Goal: Information Seeking & Learning: Check status

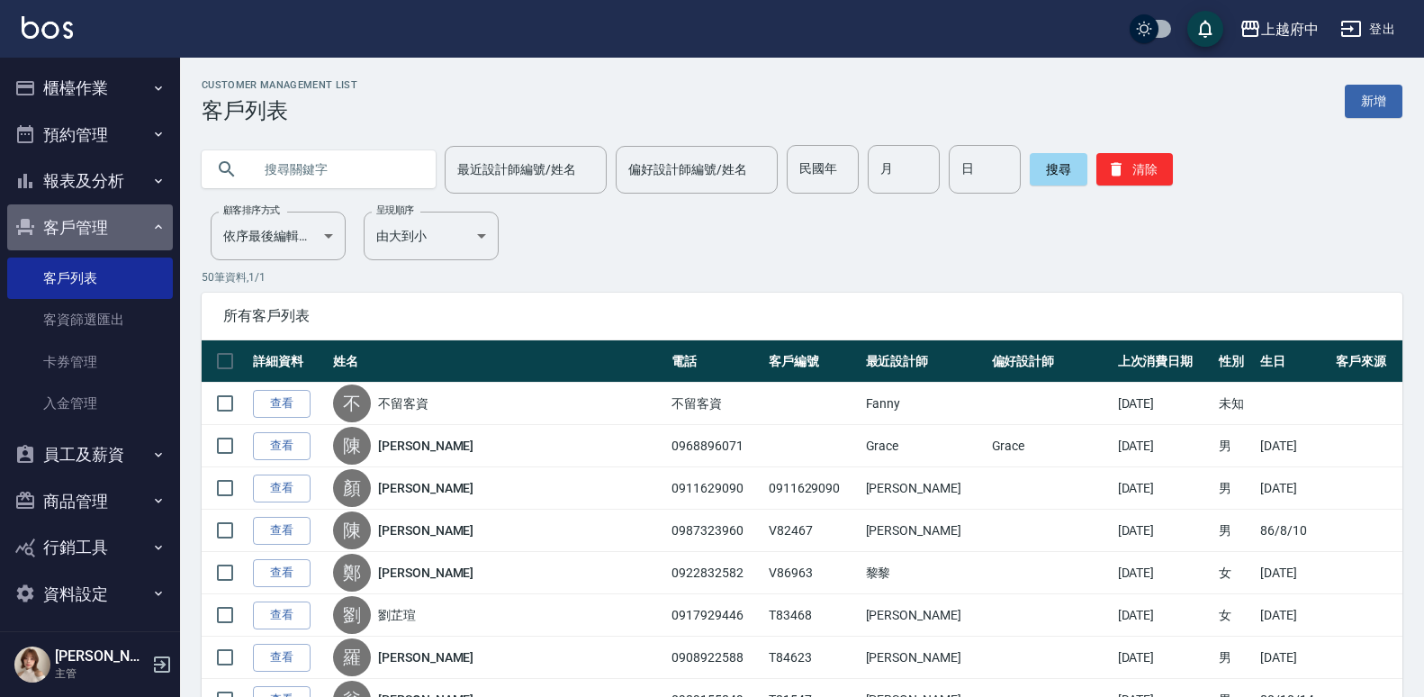
click at [104, 224] on button "客戶管理" at bounding box center [90, 227] width 166 height 47
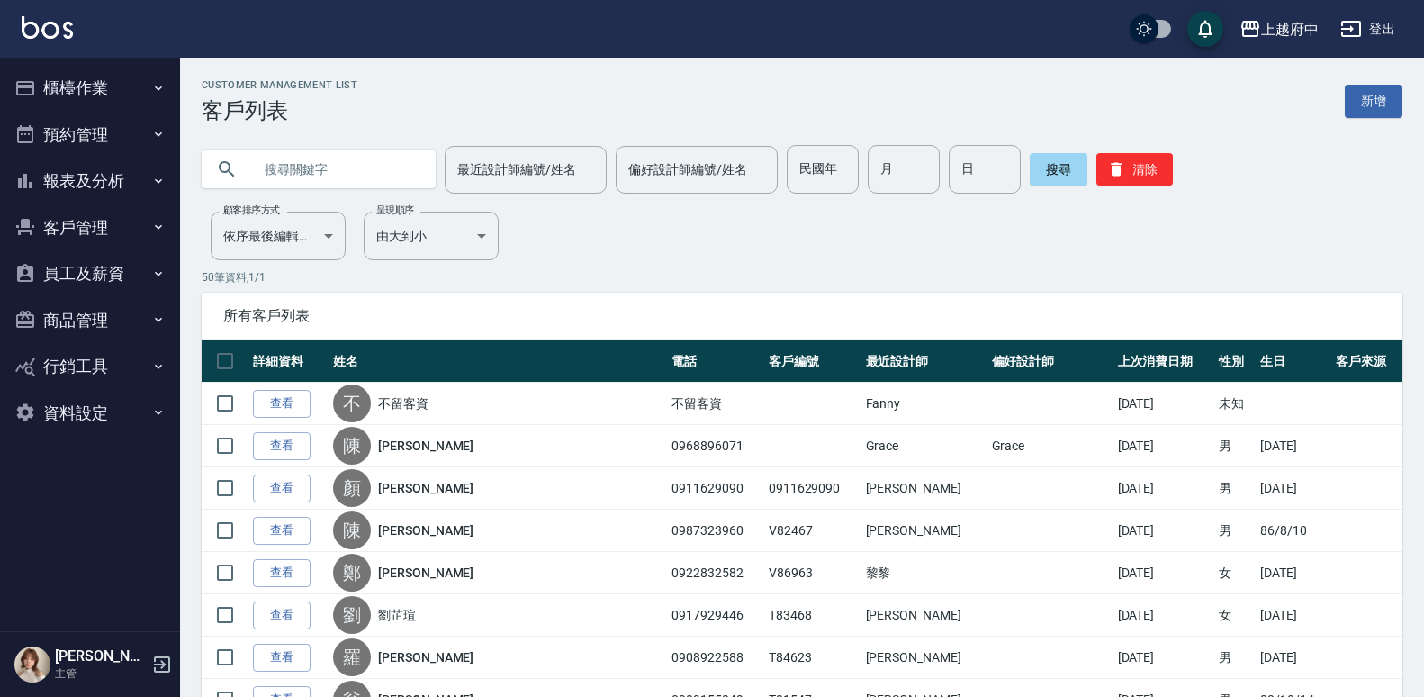
click at [95, 318] on button "商品管理" at bounding box center [90, 320] width 166 height 47
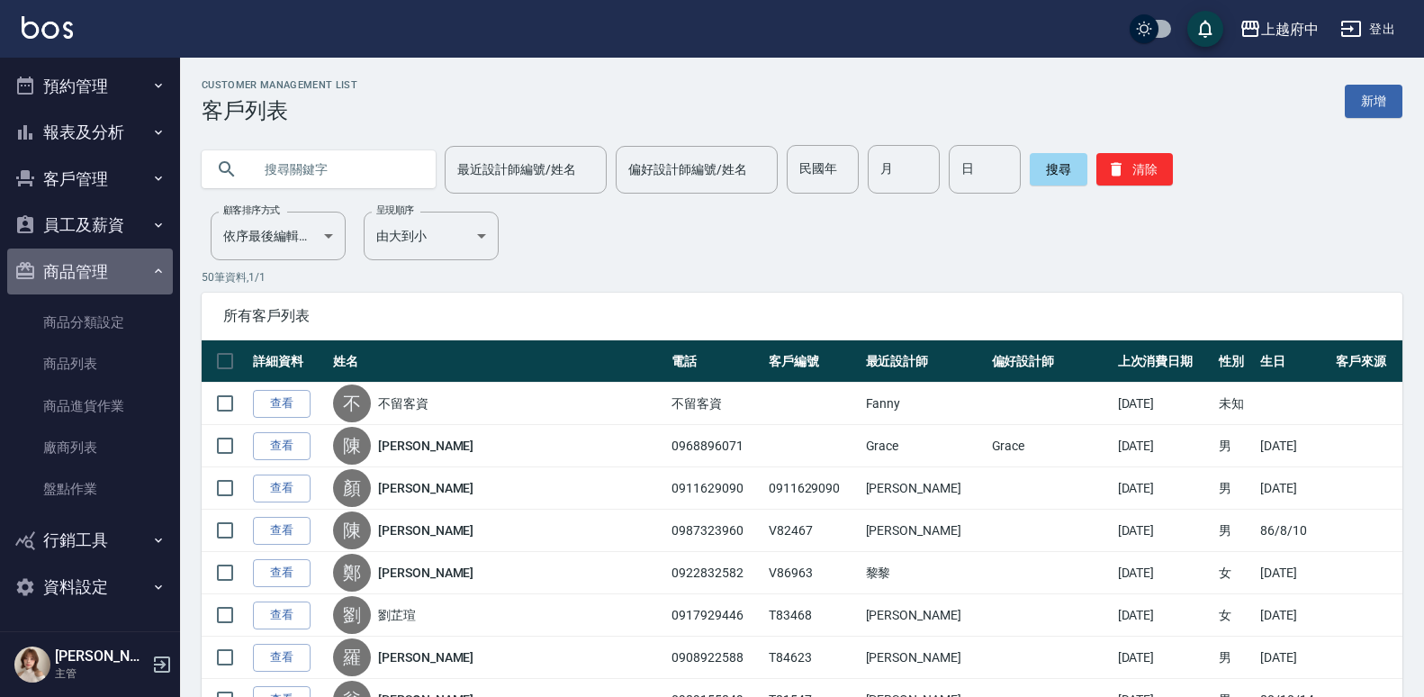
click at [106, 259] on button "商品管理" at bounding box center [90, 271] width 166 height 47
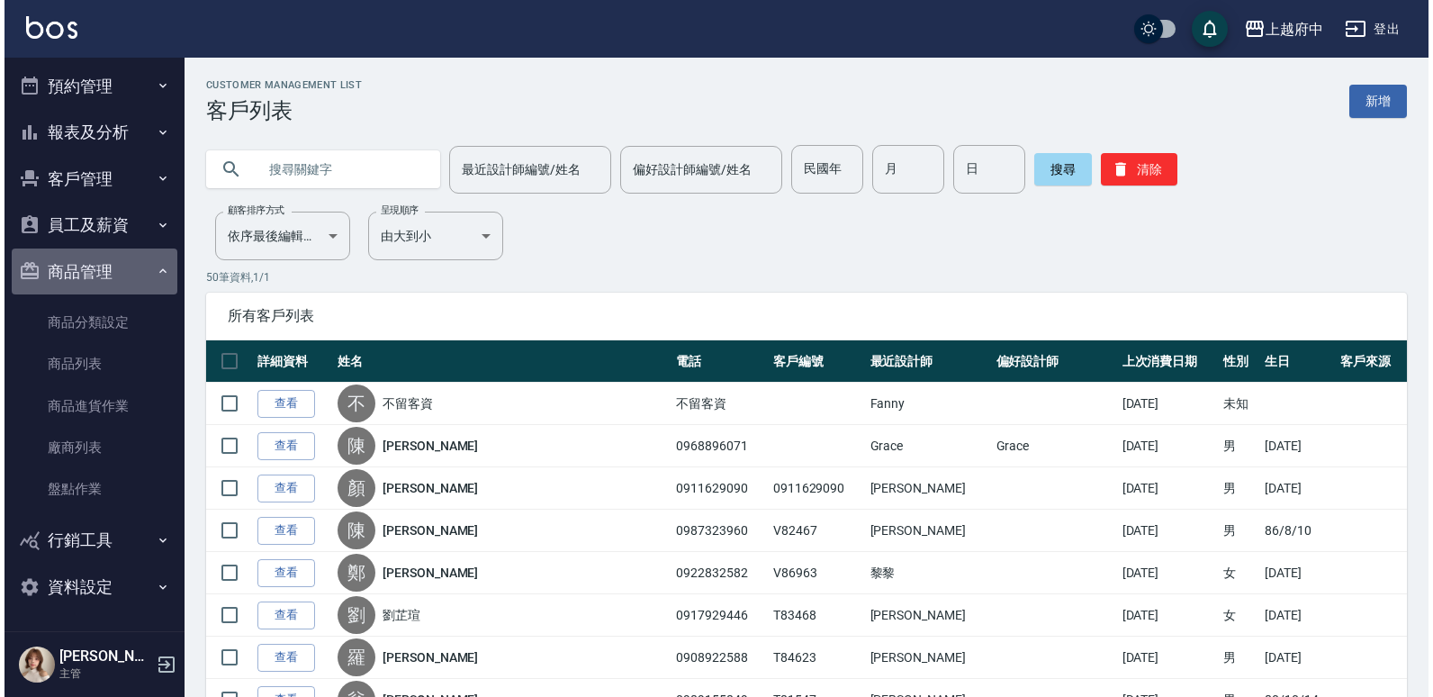
scroll to position [0, 0]
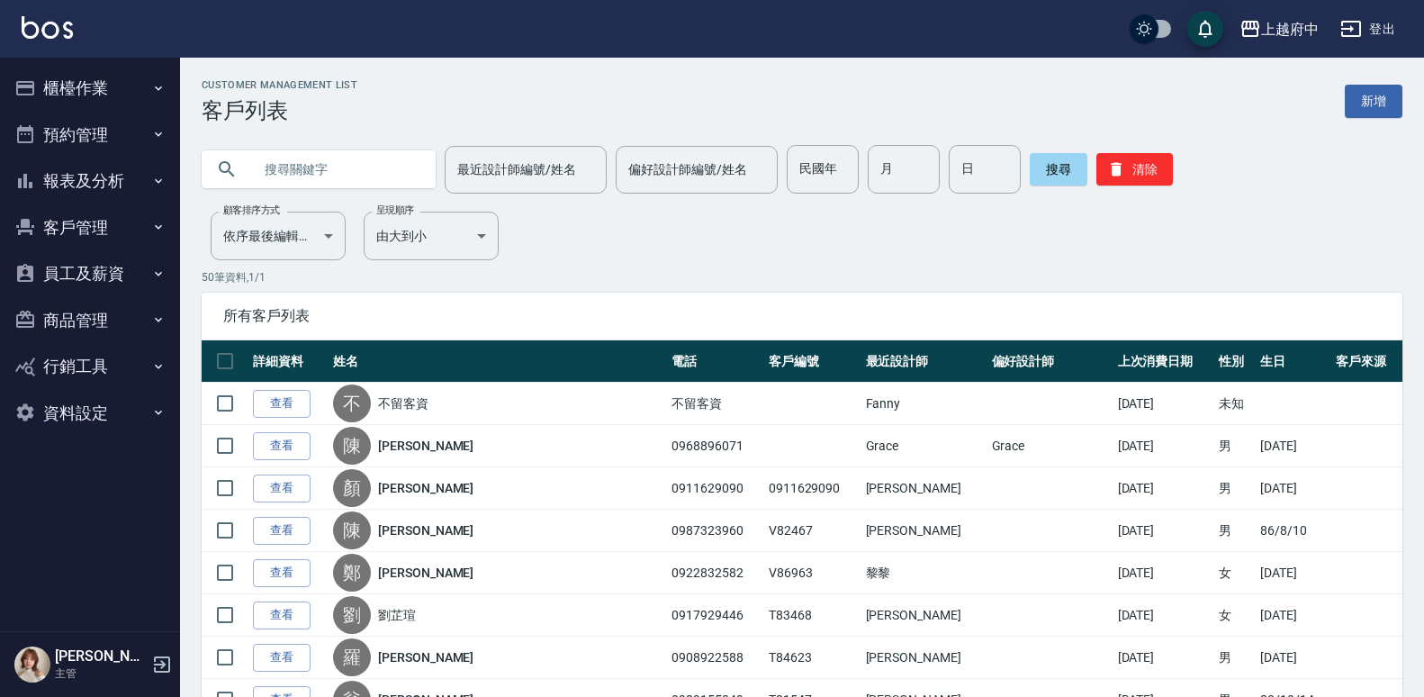
click at [122, 239] on button "客戶管理" at bounding box center [90, 227] width 166 height 47
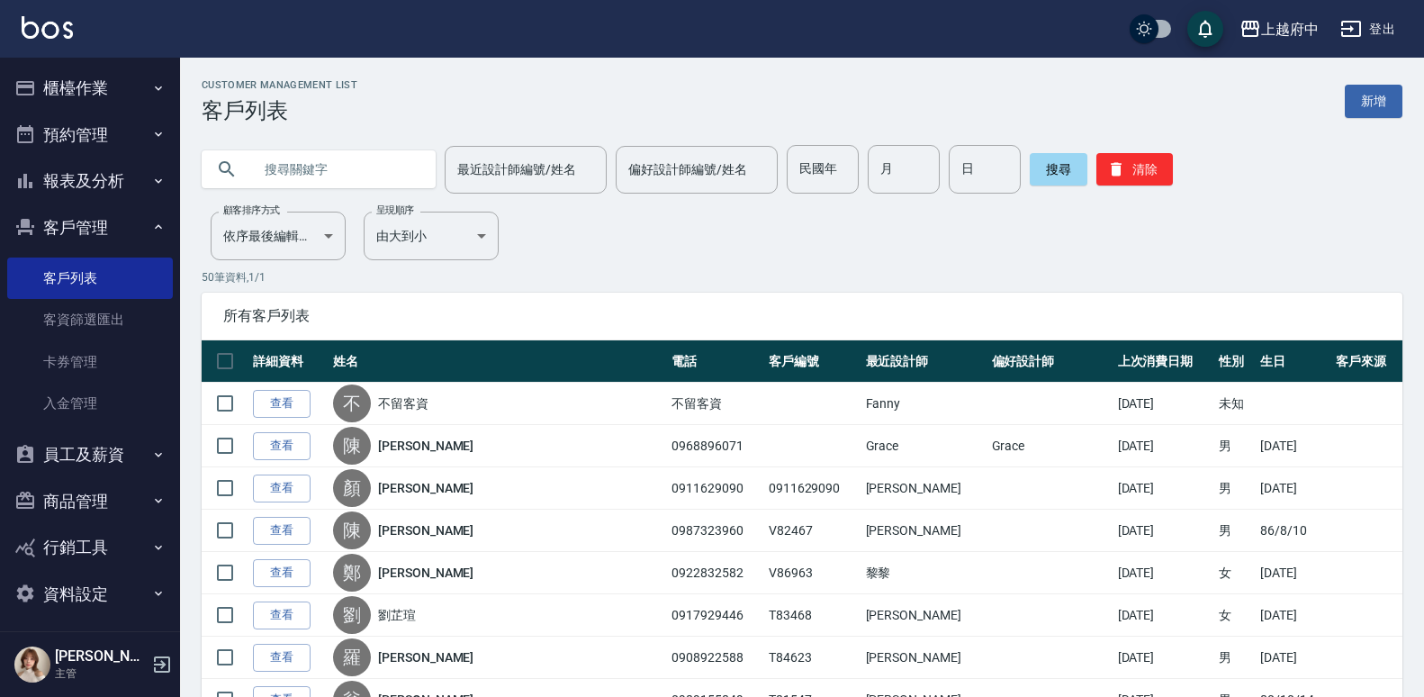
click at [117, 240] on button "客戶管理" at bounding box center [90, 227] width 166 height 47
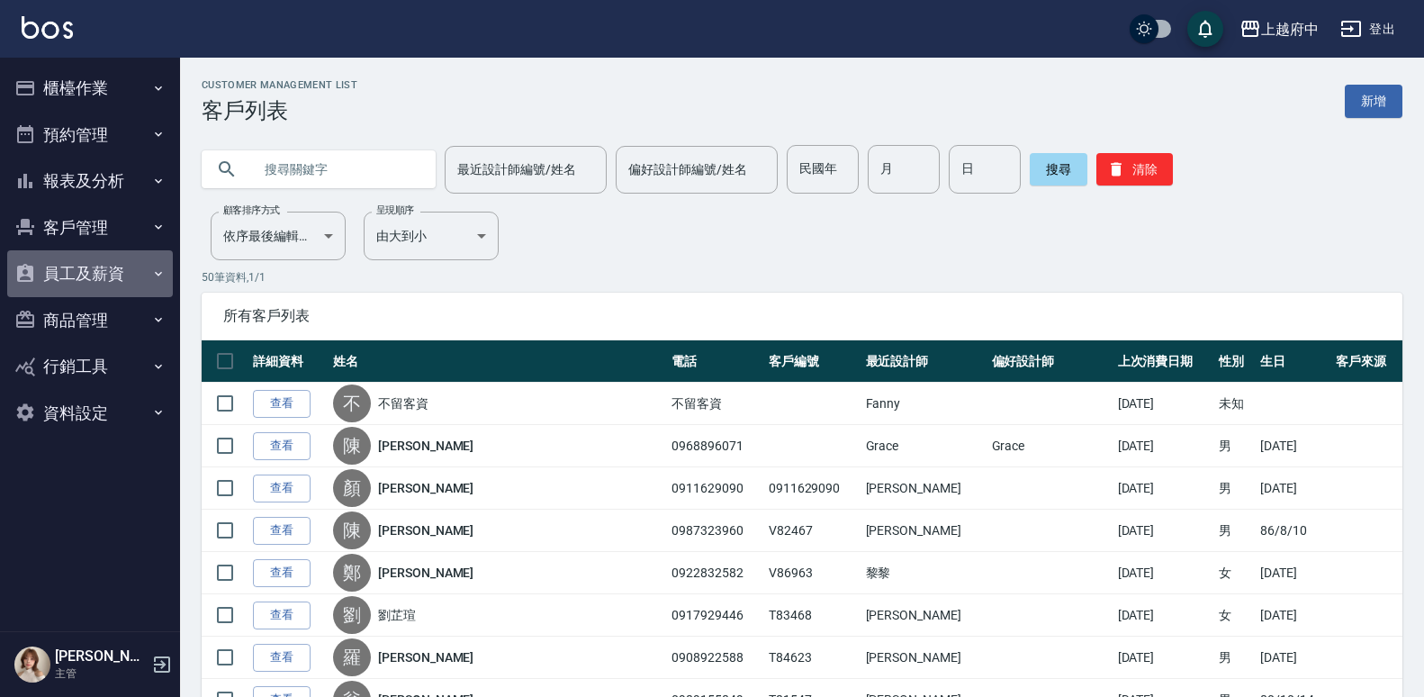
click at [125, 268] on button "員工及薪資" at bounding box center [90, 273] width 166 height 47
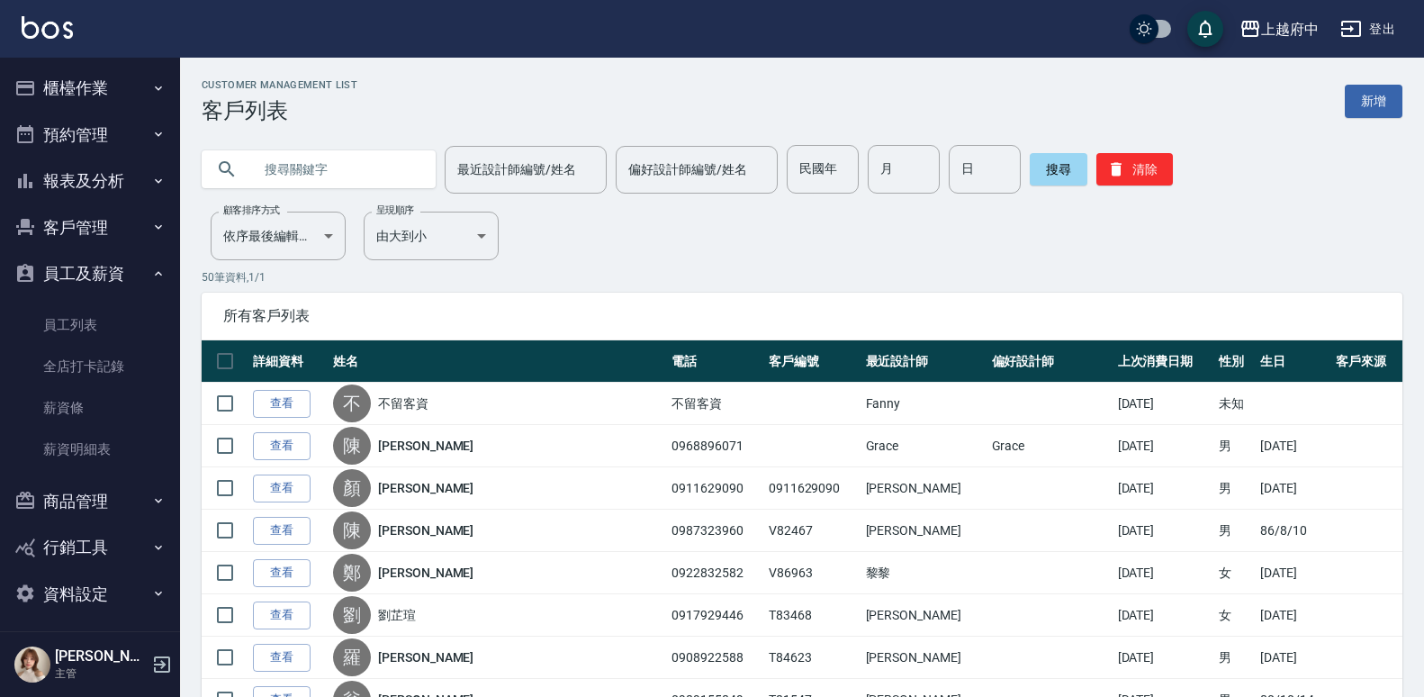
click at [128, 91] on button "櫃檯作業" at bounding box center [90, 88] width 166 height 47
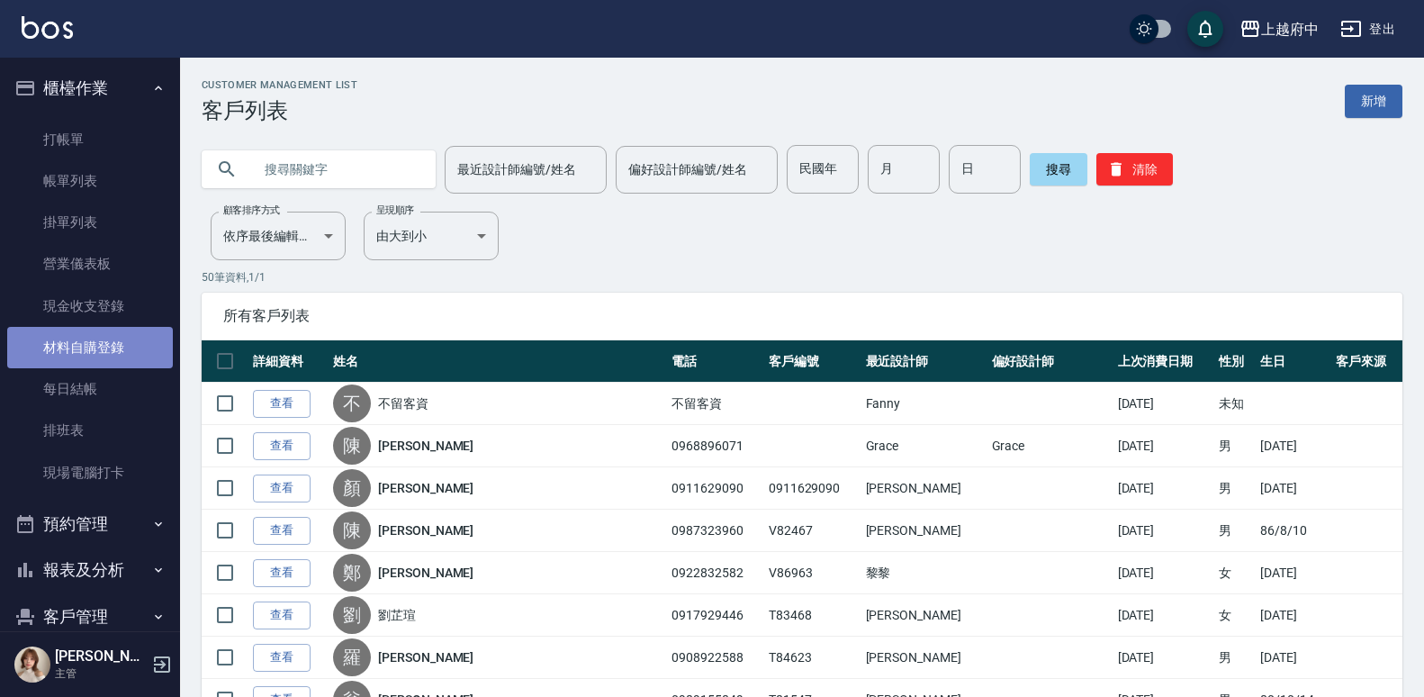
click at [108, 356] on link "材料自購登錄" at bounding box center [90, 347] width 166 height 41
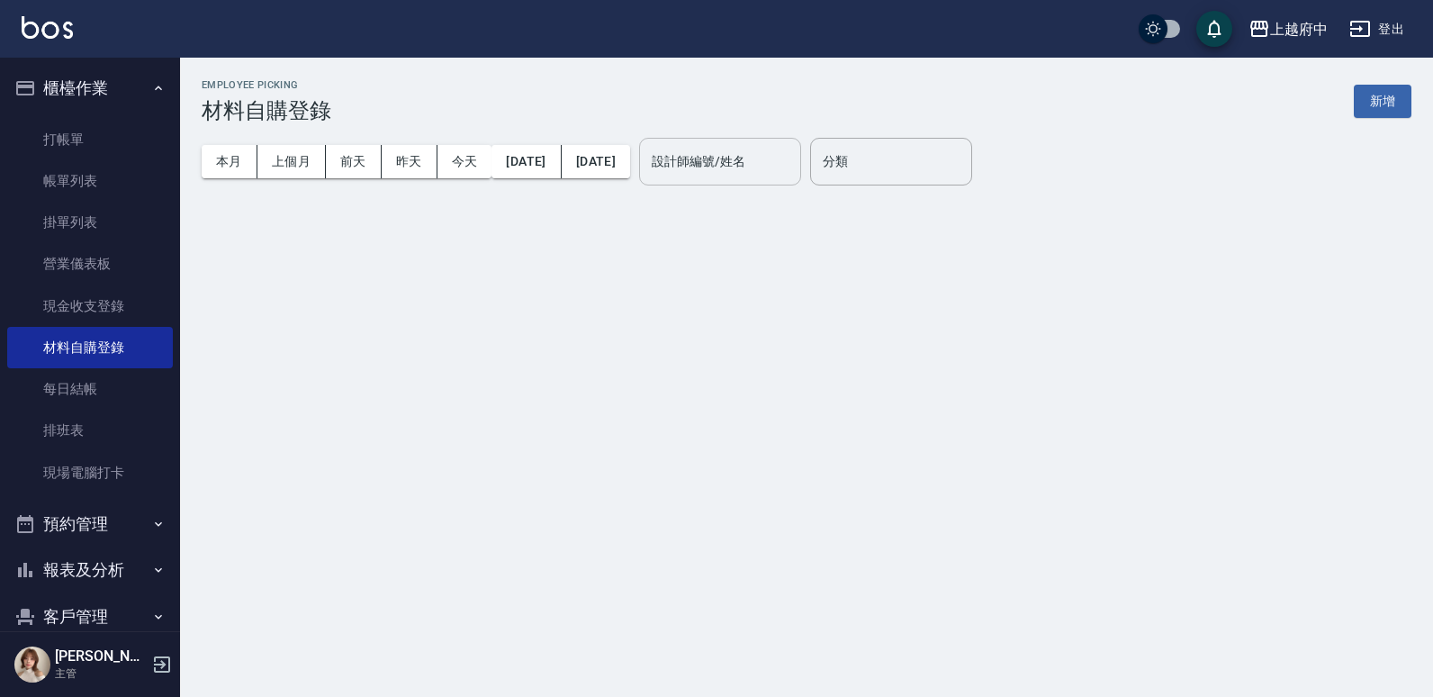
click at [793, 165] on input "設計師編號/姓名" at bounding box center [720, 162] width 146 height 32
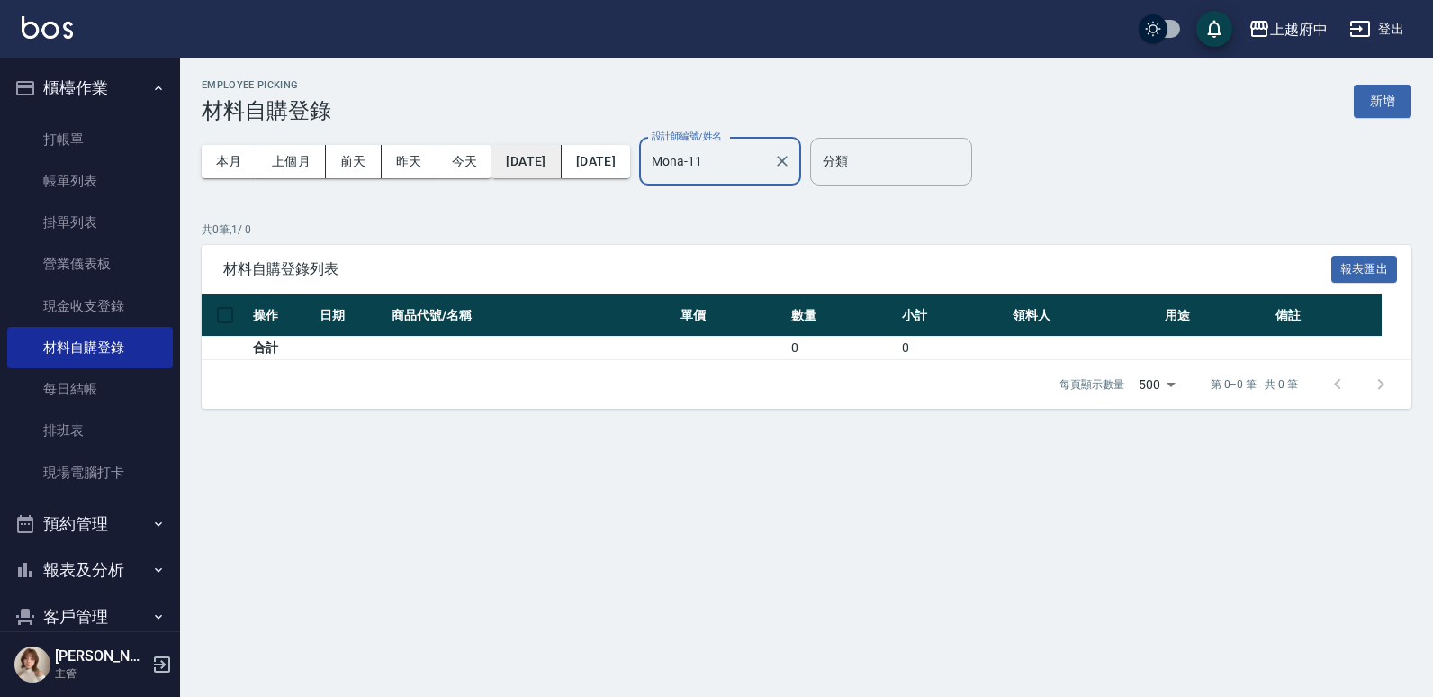
type input "Mona-11"
click at [552, 165] on button "2025/10/01" at bounding box center [526, 161] width 69 height 33
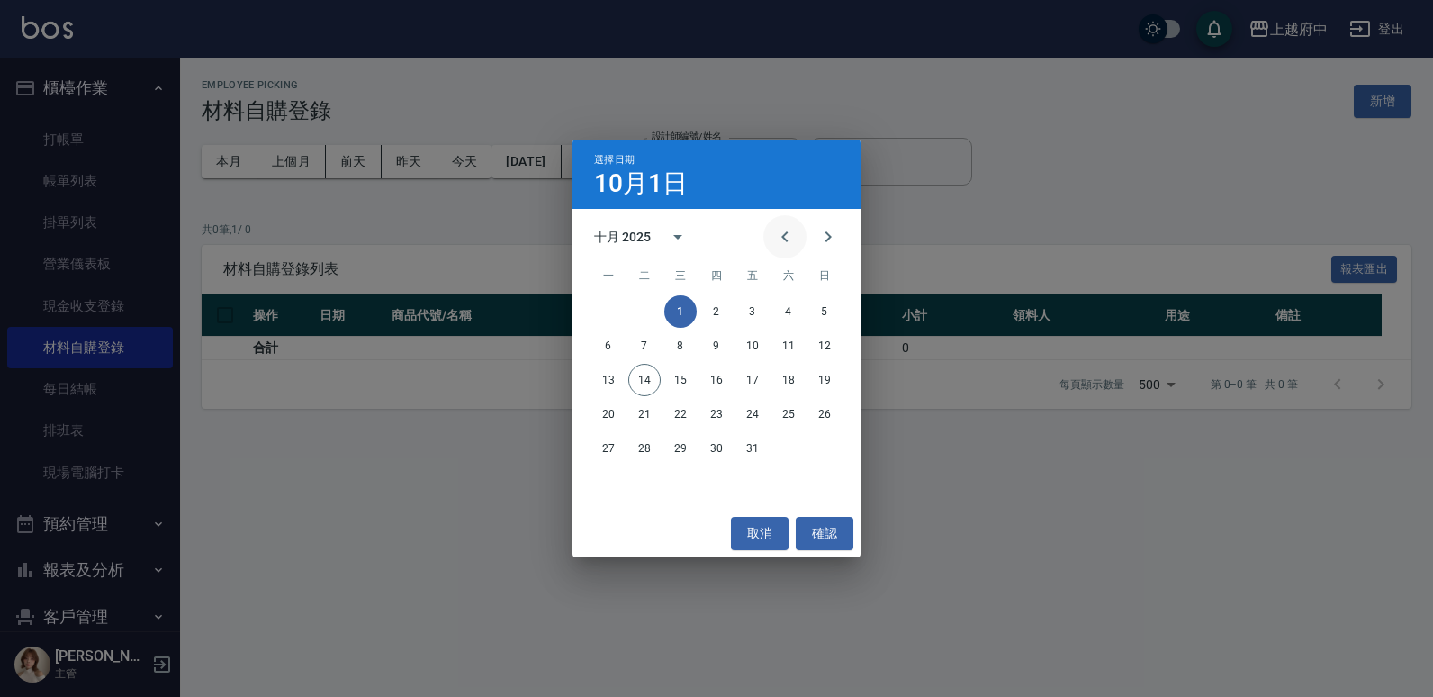
click at [780, 238] on icon "Previous month" at bounding box center [785, 237] width 22 height 22
click at [608, 313] on button "1" at bounding box center [608, 311] width 32 height 32
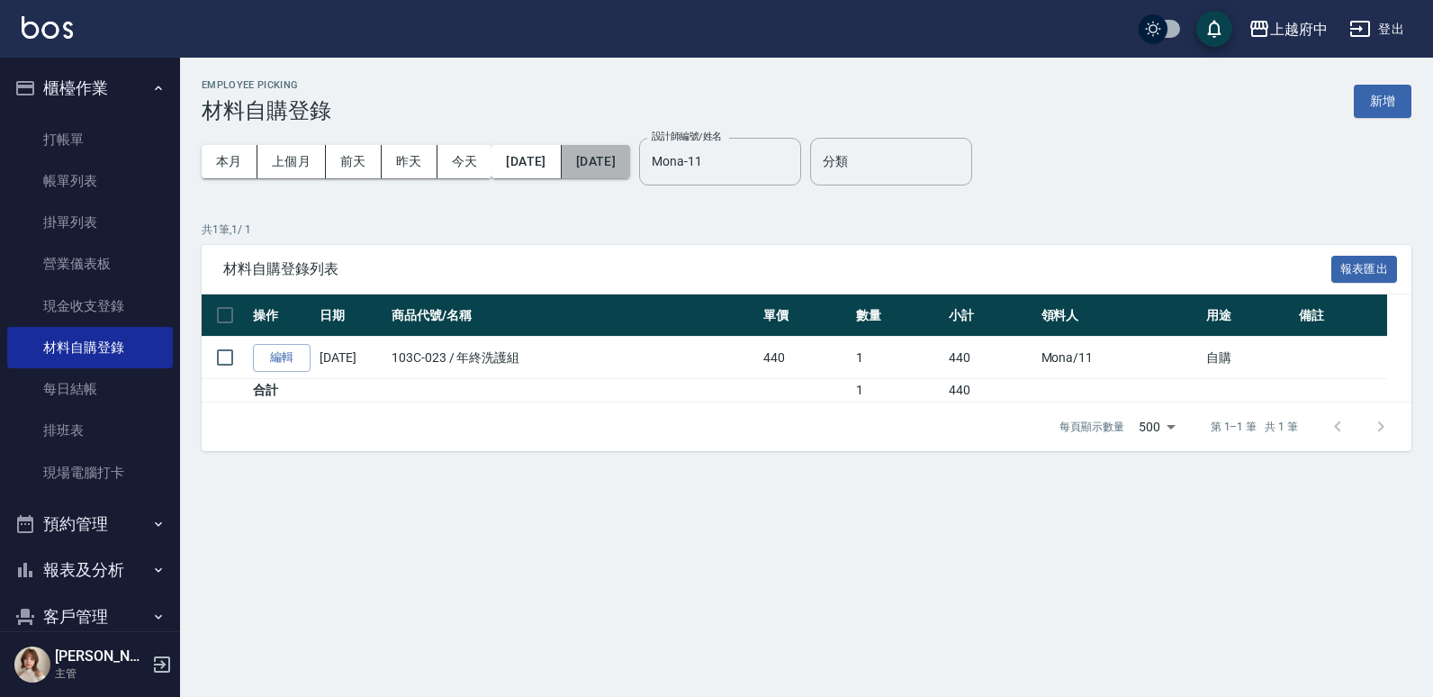
click at [630, 171] on button "[DATE]" at bounding box center [596, 161] width 68 height 33
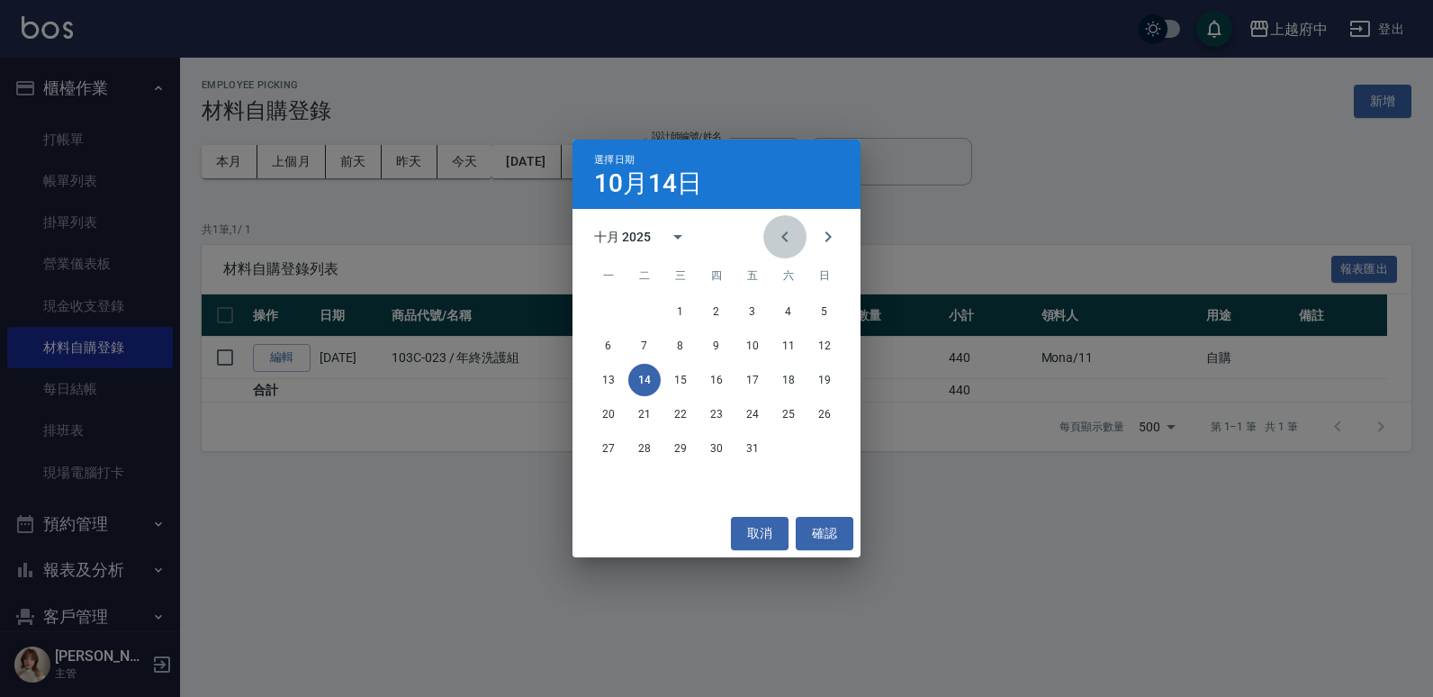
click at [805, 229] on button "Previous month" at bounding box center [784, 236] width 43 height 43
click at [642, 443] on button "30" at bounding box center [644, 448] width 32 height 32
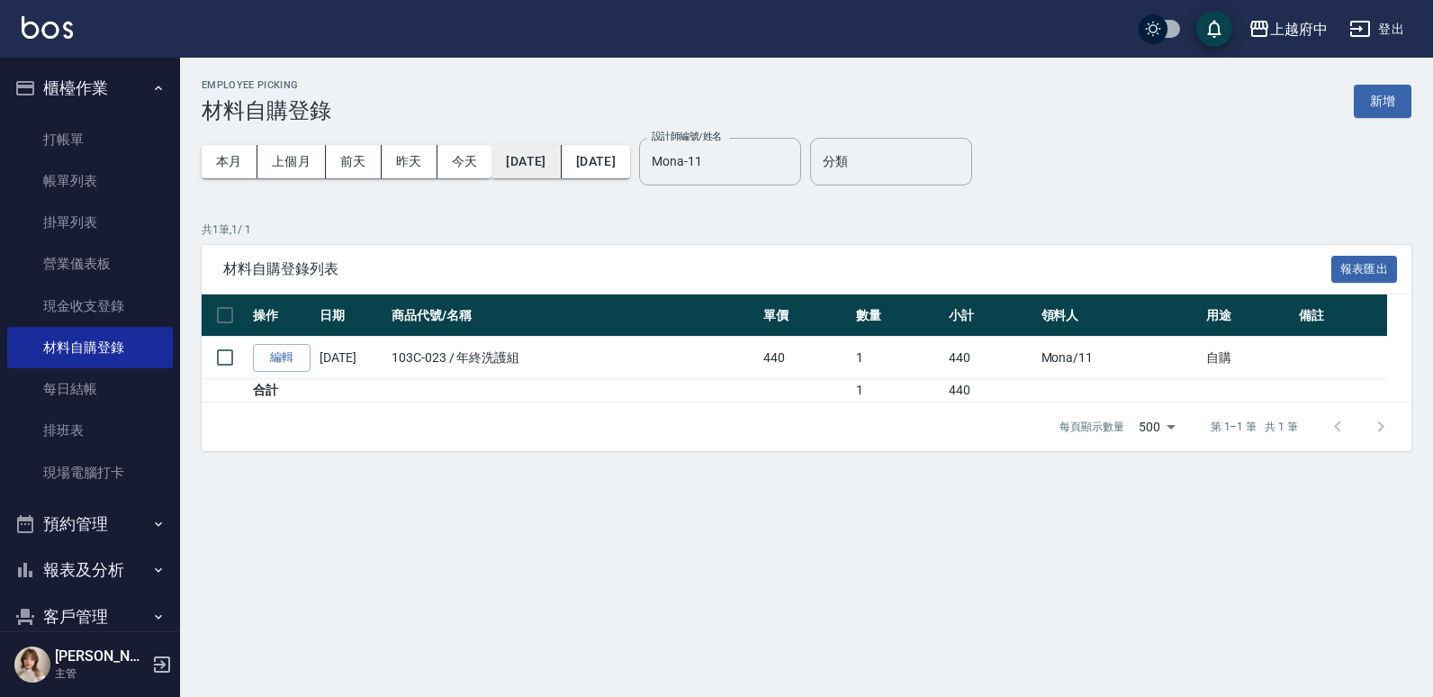
click at [561, 168] on button "2025/09/01" at bounding box center [526, 161] width 69 height 33
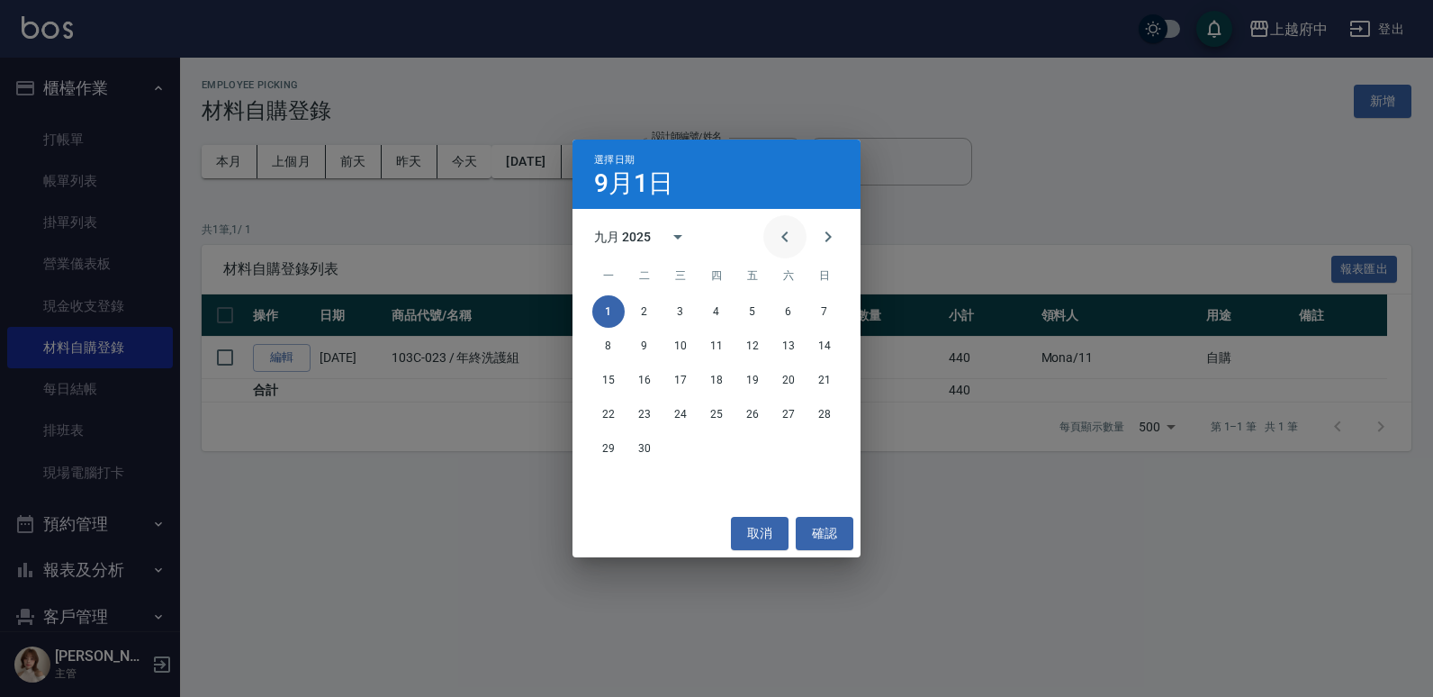
click at [790, 230] on icon "Previous month" at bounding box center [785, 237] width 22 height 22
drag, startPoint x: 752, startPoint y: 308, endPoint x: 685, endPoint y: 248, distance: 89.9
click at [751, 308] on button "1" at bounding box center [752, 311] width 32 height 32
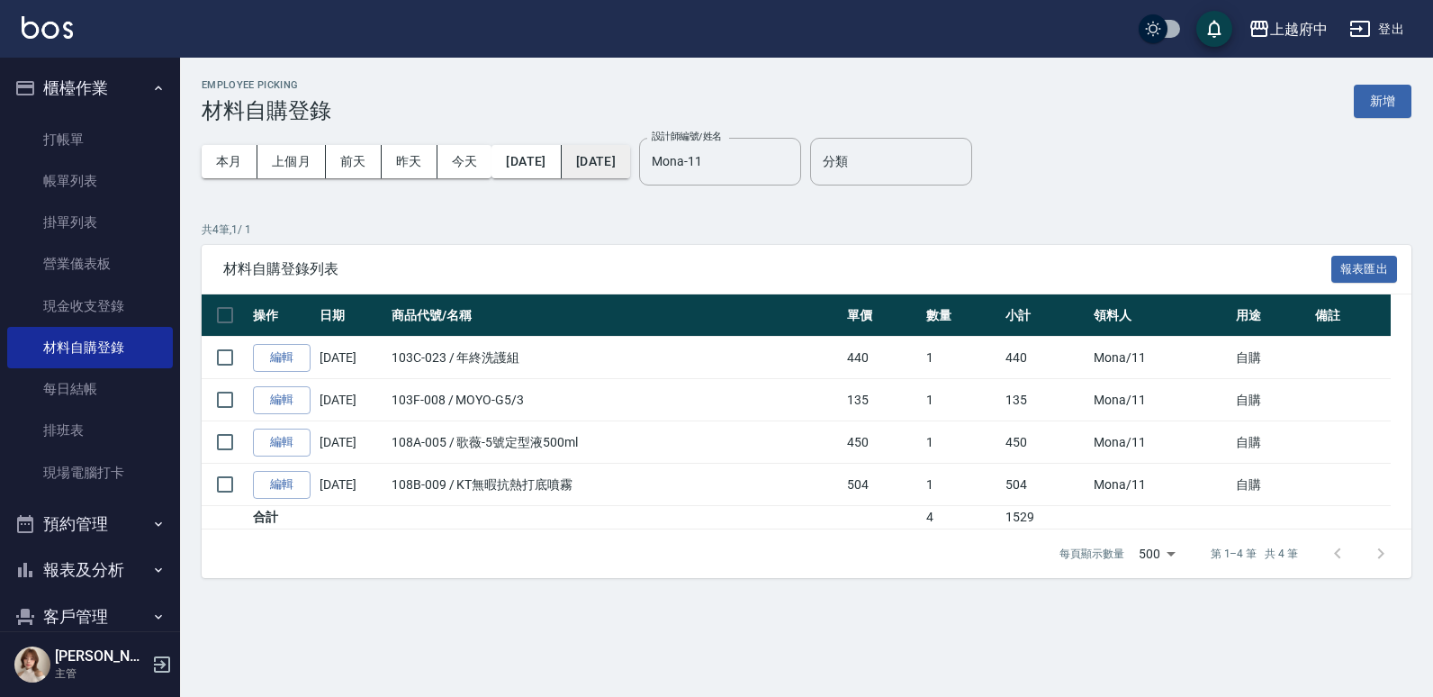
click at [630, 163] on button "2025/09/30" at bounding box center [596, 161] width 68 height 33
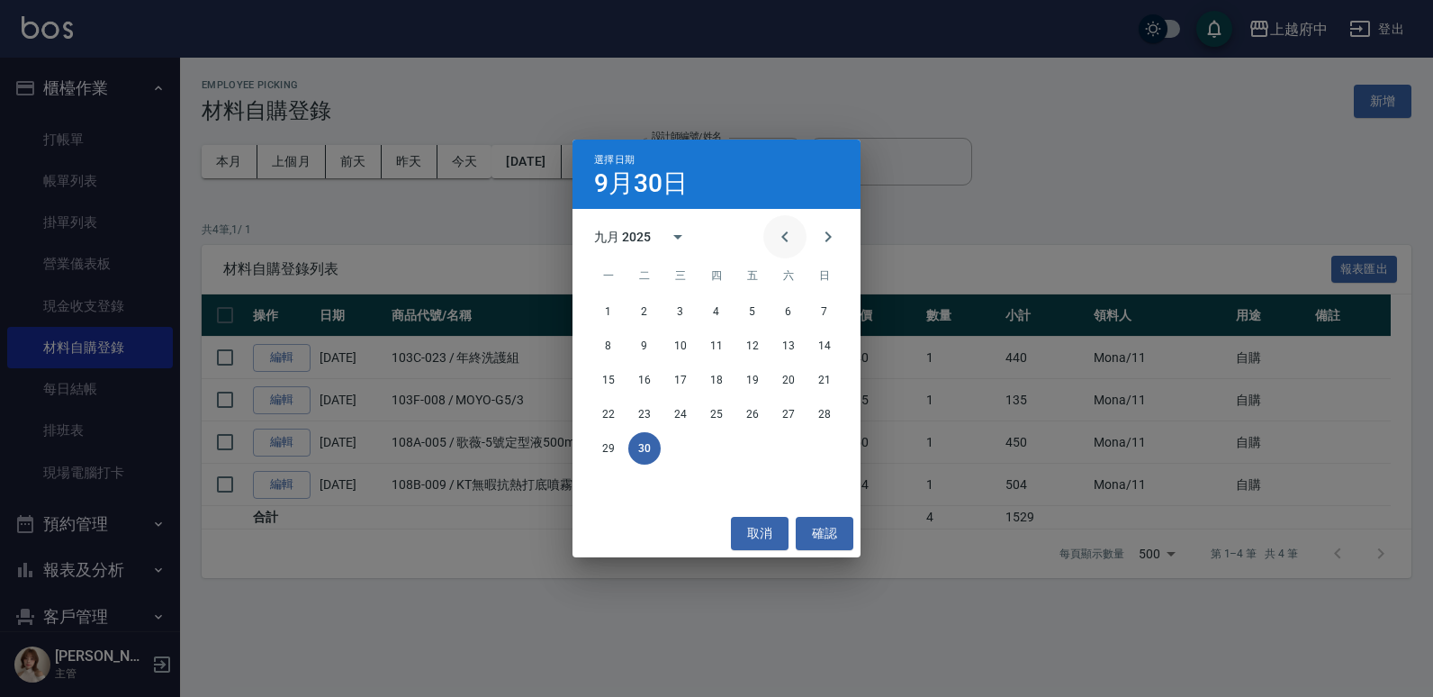
click at [801, 240] on button "Previous month" at bounding box center [784, 236] width 43 height 43
click at [826, 438] on button "31" at bounding box center [824, 448] width 32 height 32
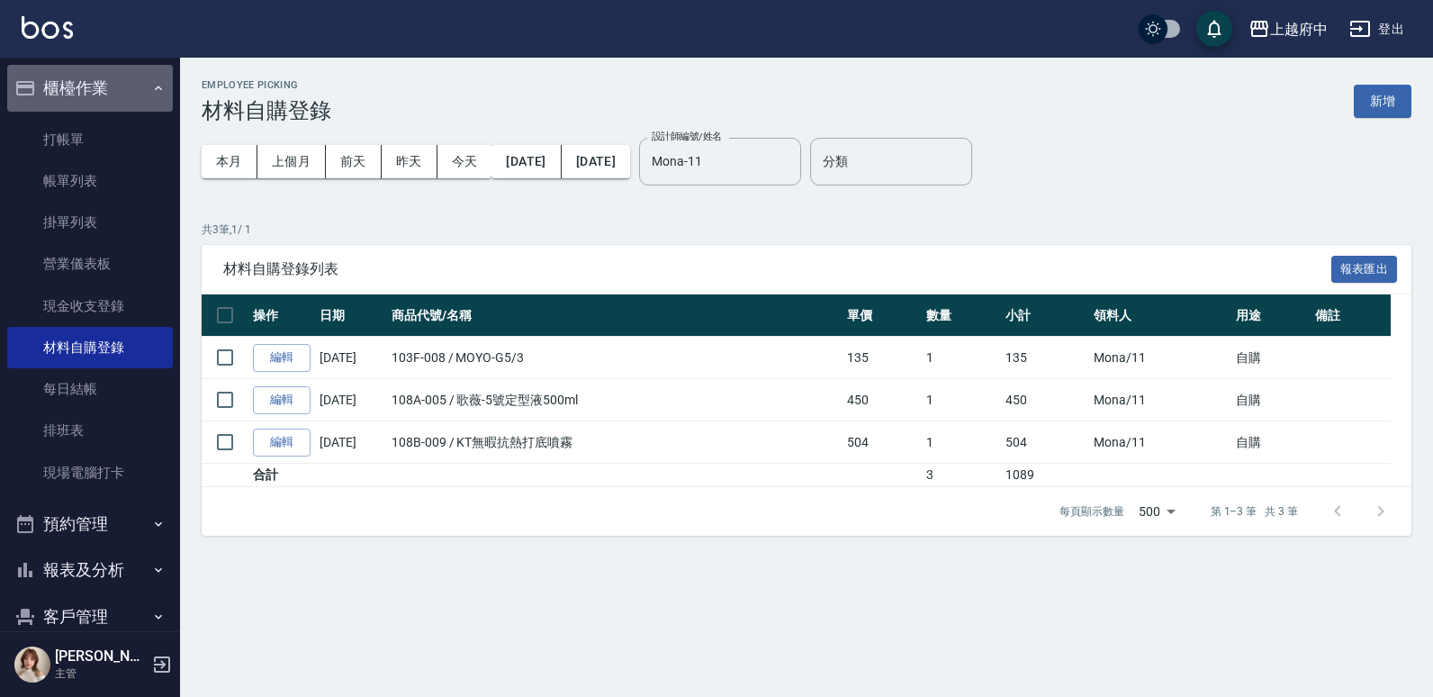
click at [132, 78] on button "櫃檯作業" at bounding box center [90, 88] width 166 height 47
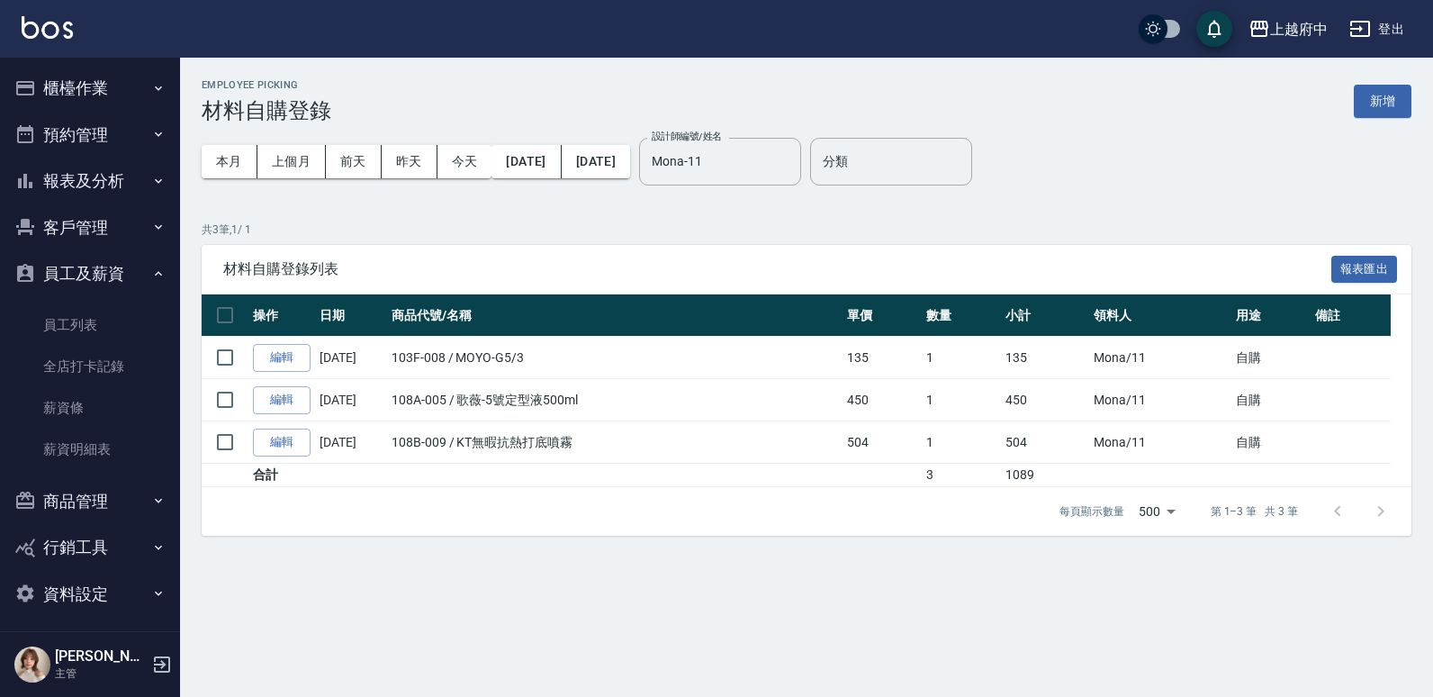
click at [117, 140] on button "預約管理" at bounding box center [90, 135] width 166 height 47
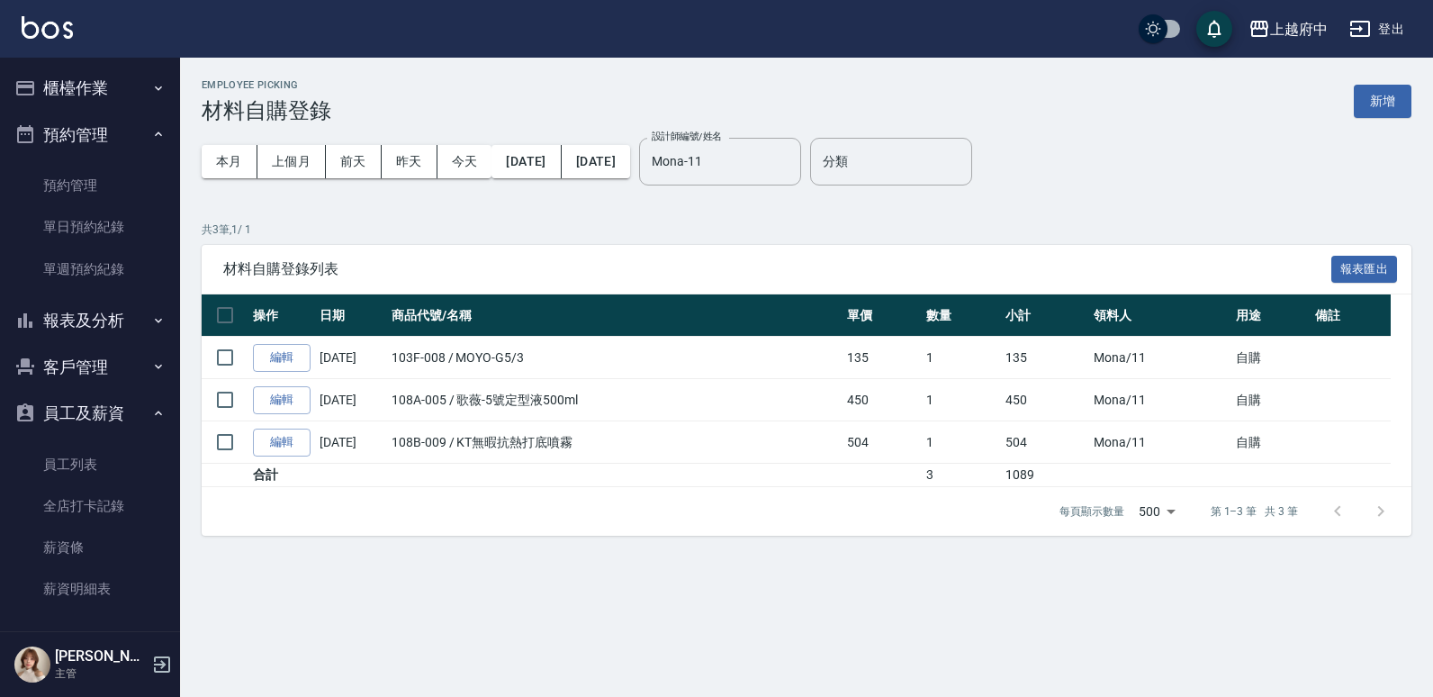
click at [117, 140] on button "預約管理" at bounding box center [90, 135] width 166 height 47
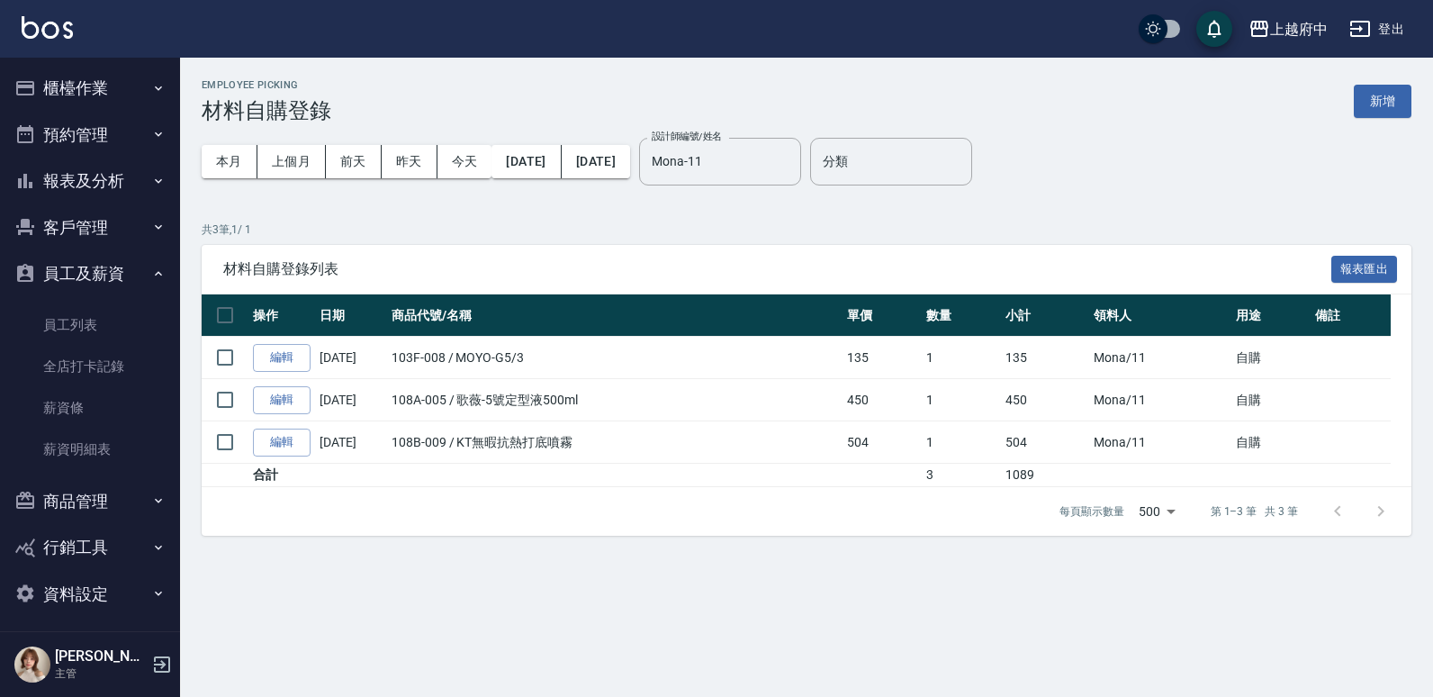
click at [108, 176] on button "報表及分析" at bounding box center [90, 181] width 166 height 47
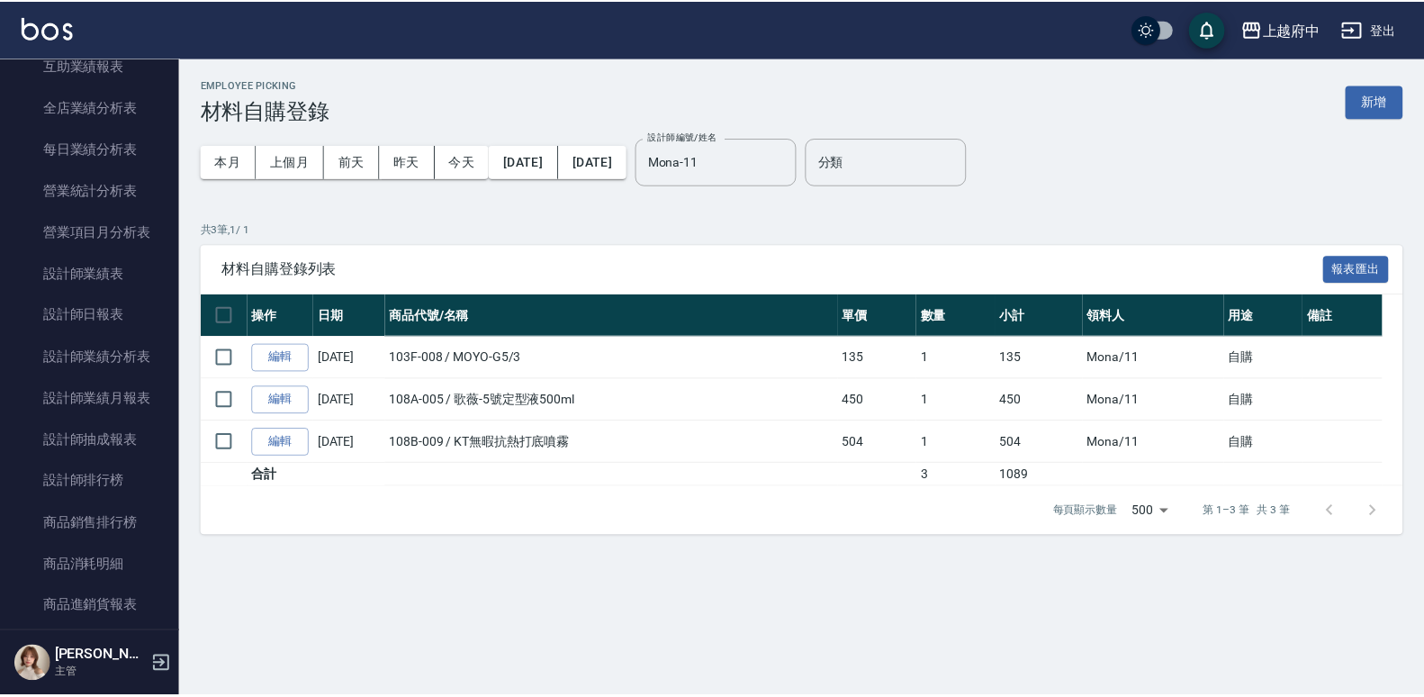
scroll to position [630, 0]
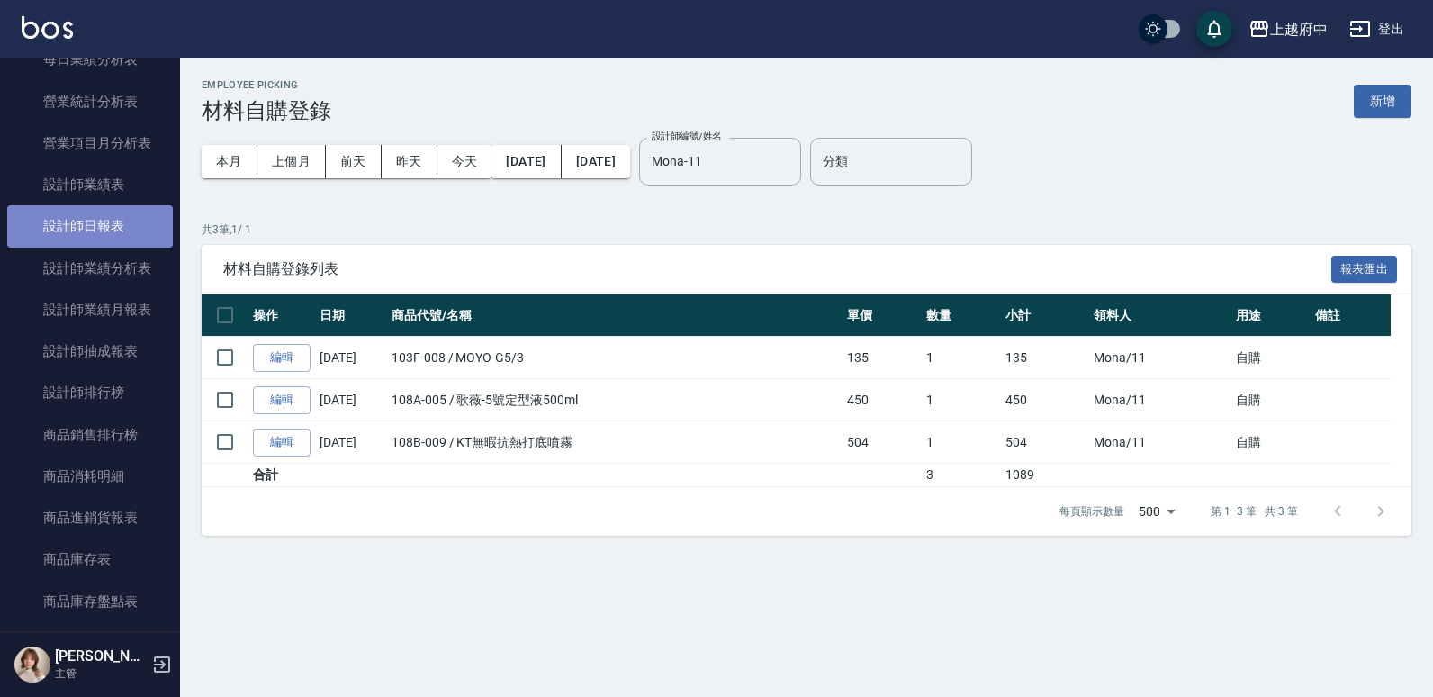
click at [107, 219] on link "設計師日報表" at bounding box center [90, 225] width 166 height 41
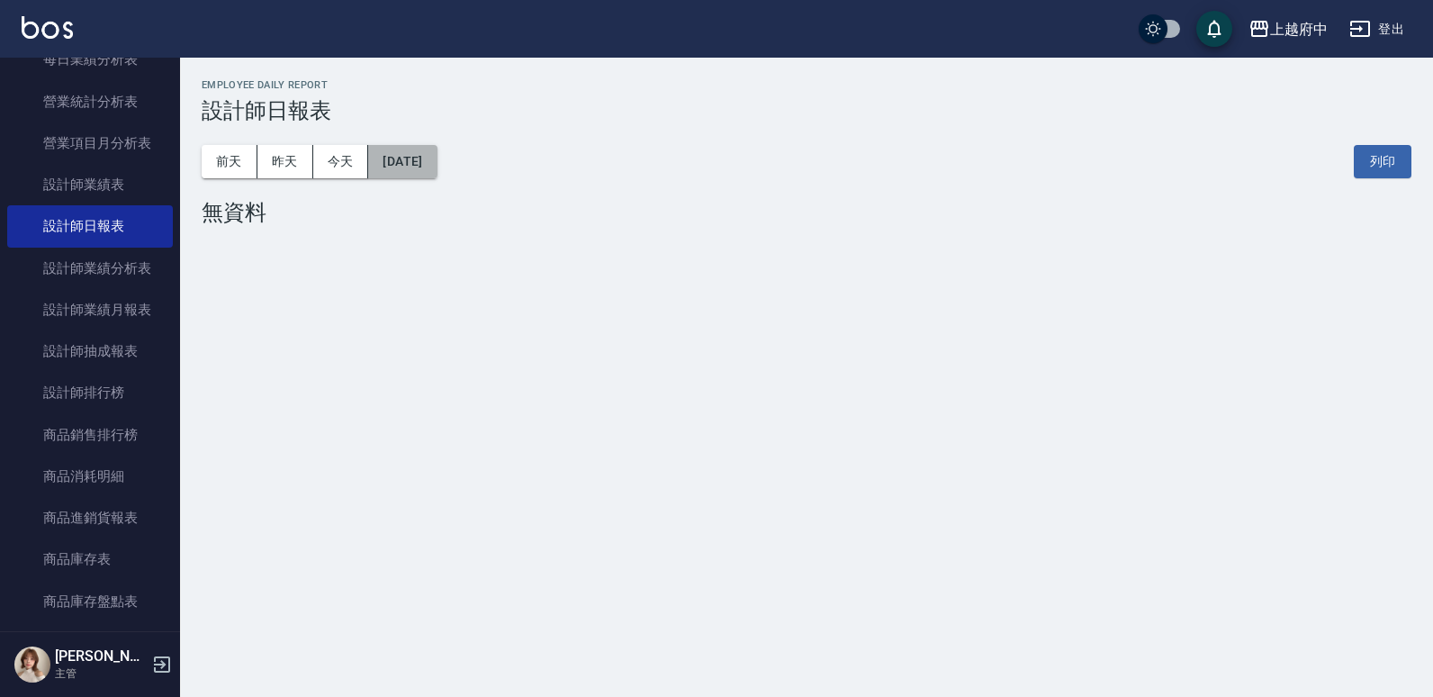
click at [422, 159] on button "[DATE]" at bounding box center [402, 161] width 68 height 33
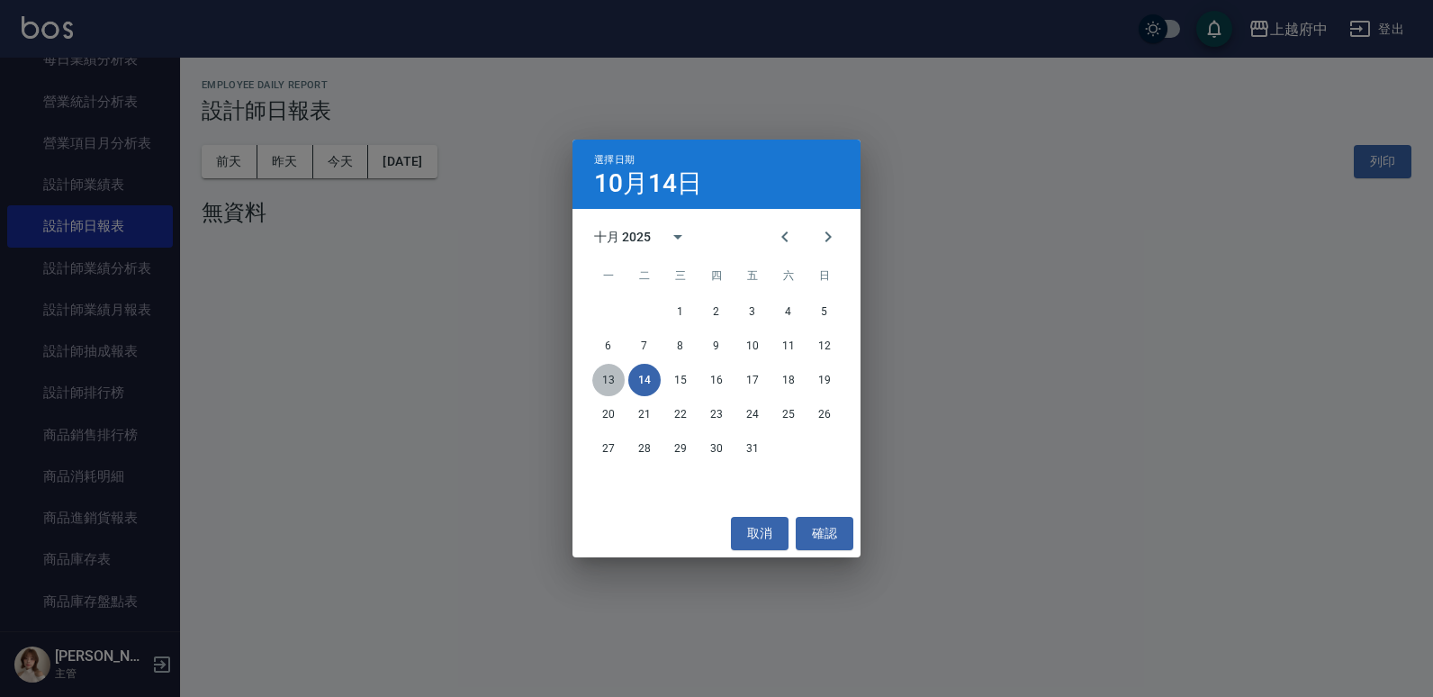
click at [603, 380] on button "13" at bounding box center [608, 380] width 32 height 32
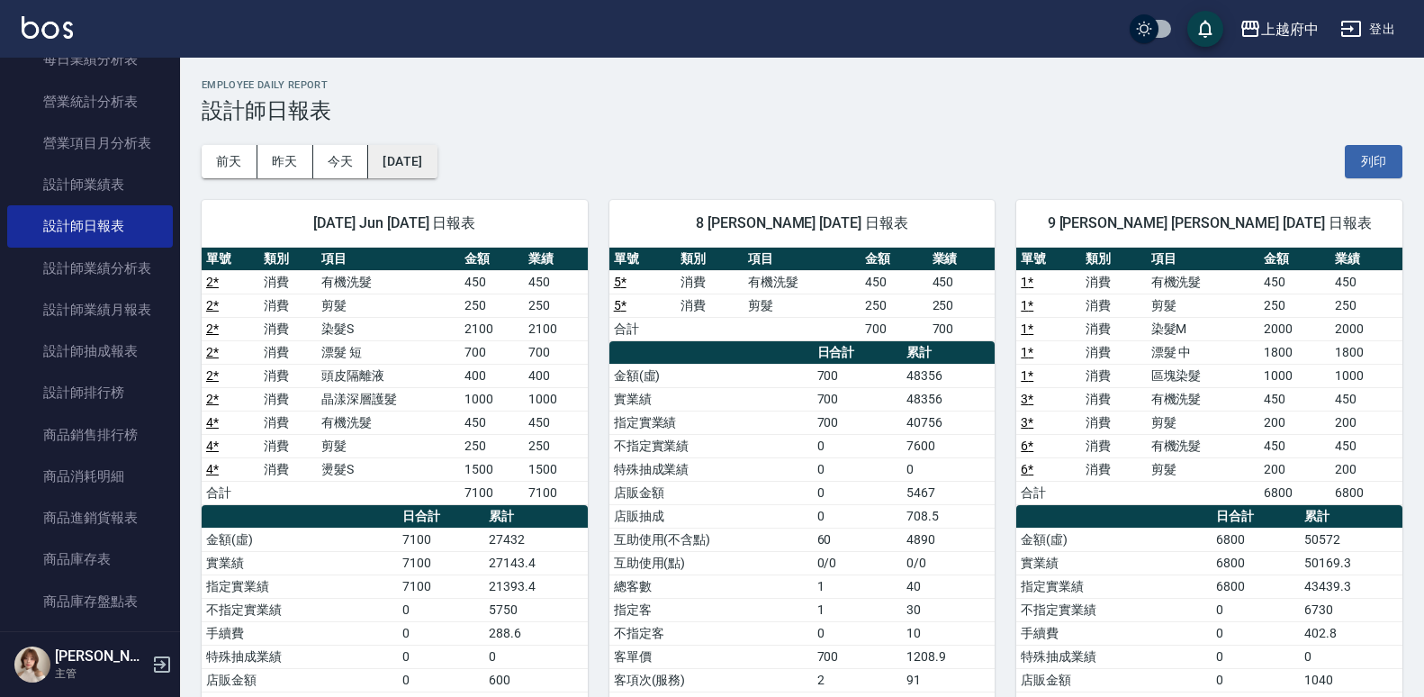
click at [437, 161] on button "2025/10/13" at bounding box center [402, 161] width 68 height 33
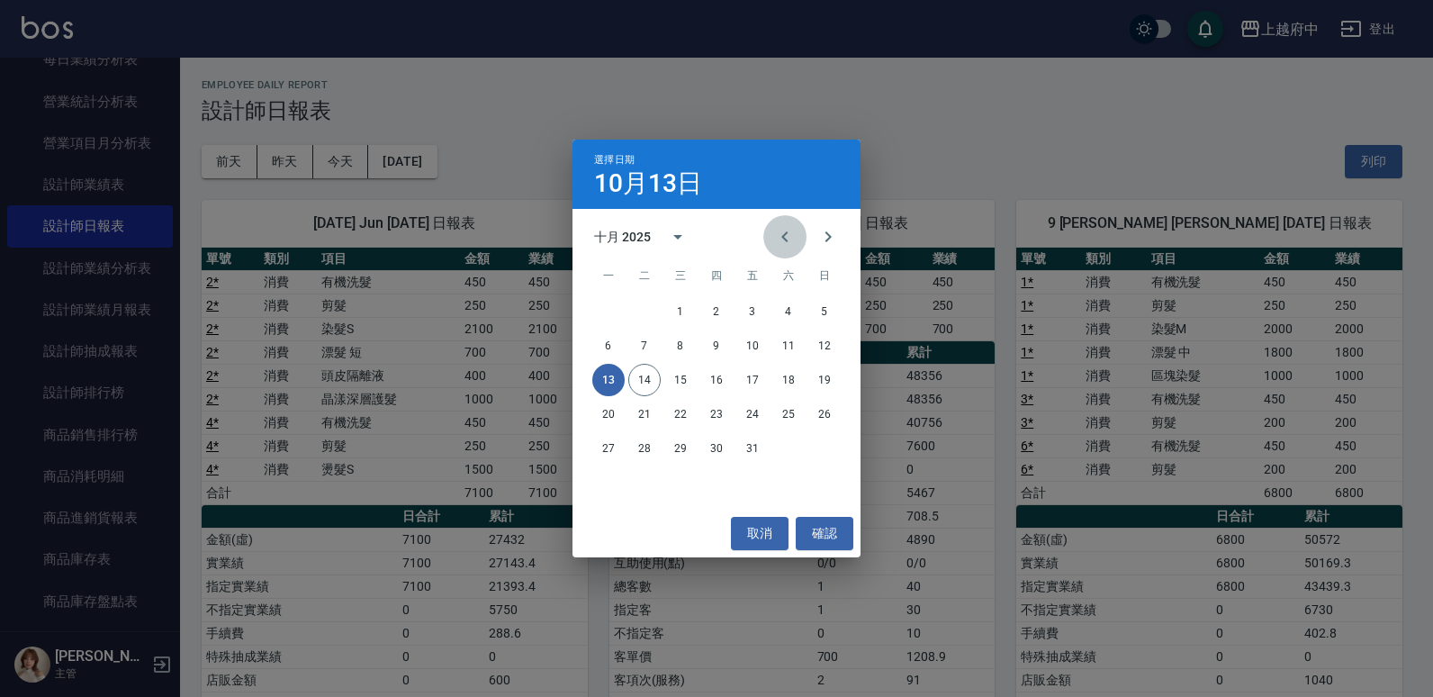
click at [780, 236] on icon "Previous month" at bounding box center [785, 237] width 22 height 22
click at [785, 348] on button "13" at bounding box center [788, 346] width 32 height 32
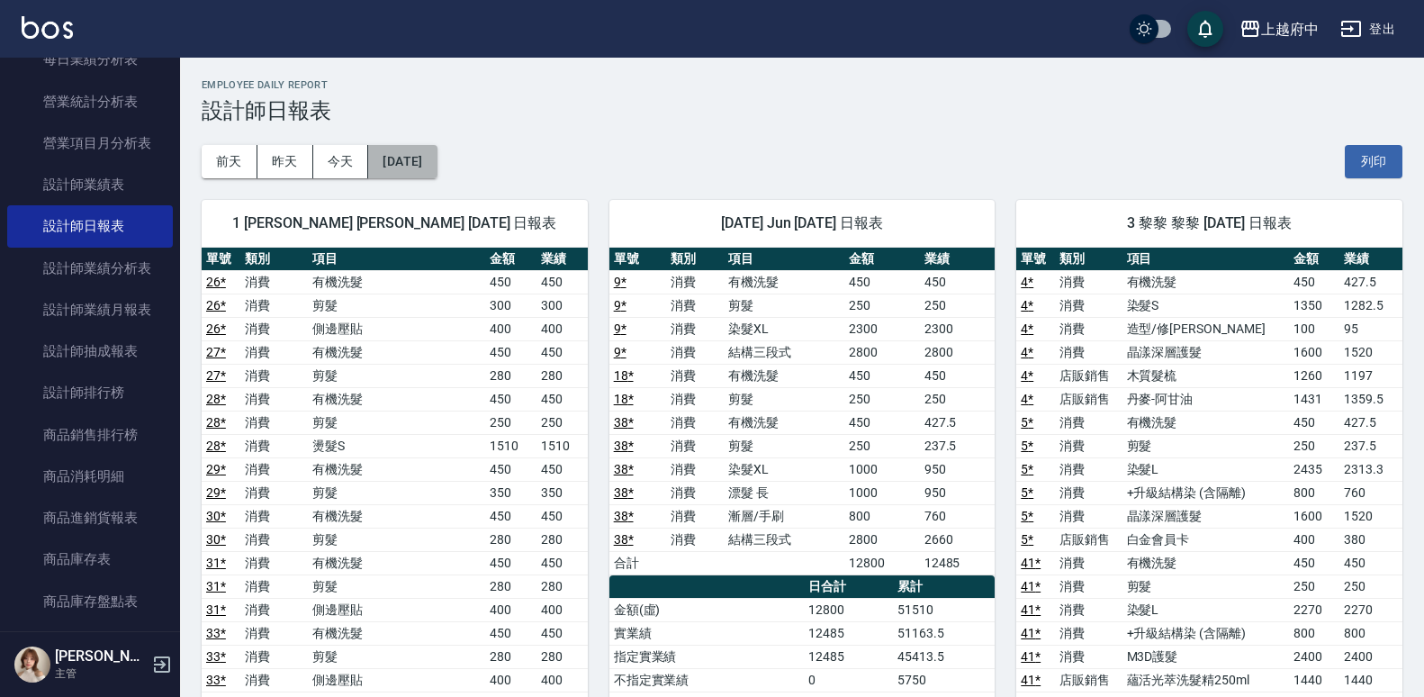
click at [437, 175] on button "2025/09/13" at bounding box center [402, 161] width 68 height 33
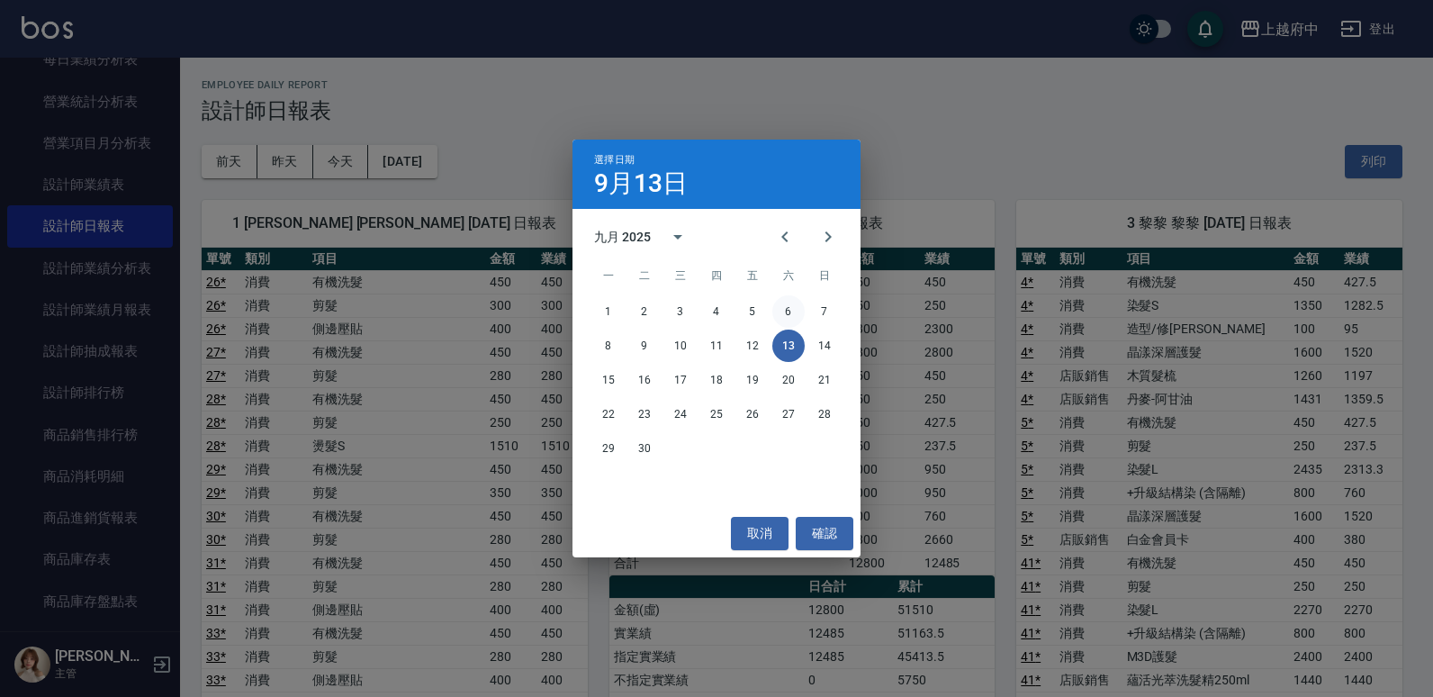
drag, startPoint x: 787, startPoint y: 230, endPoint x: 790, endPoint y: 310, distance: 79.3
click at [786, 230] on icon "Previous month" at bounding box center [785, 237] width 22 height 22
click at [678, 382] on button "13" at bounding box center [680, 380] width 32 height 32
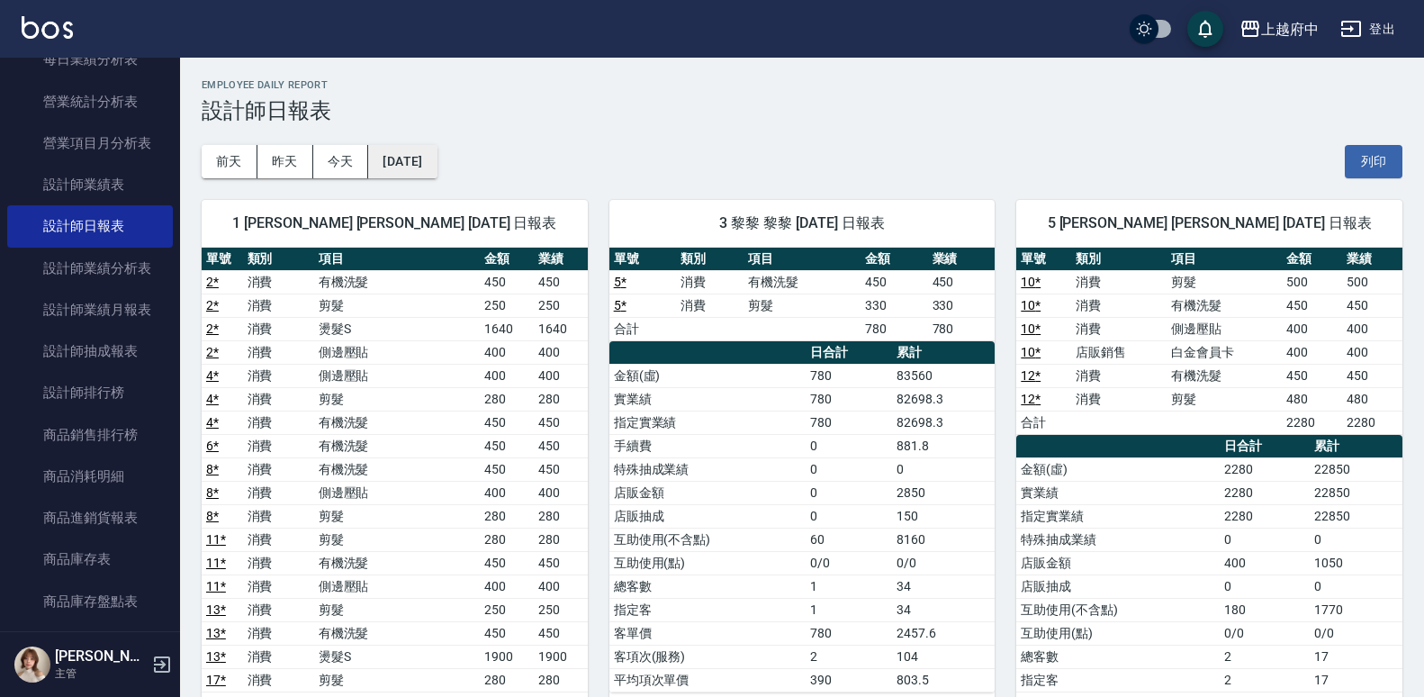
click at [437, 176] on button "2025/08/13" at bounding box center [402, 161] width 68 height 33
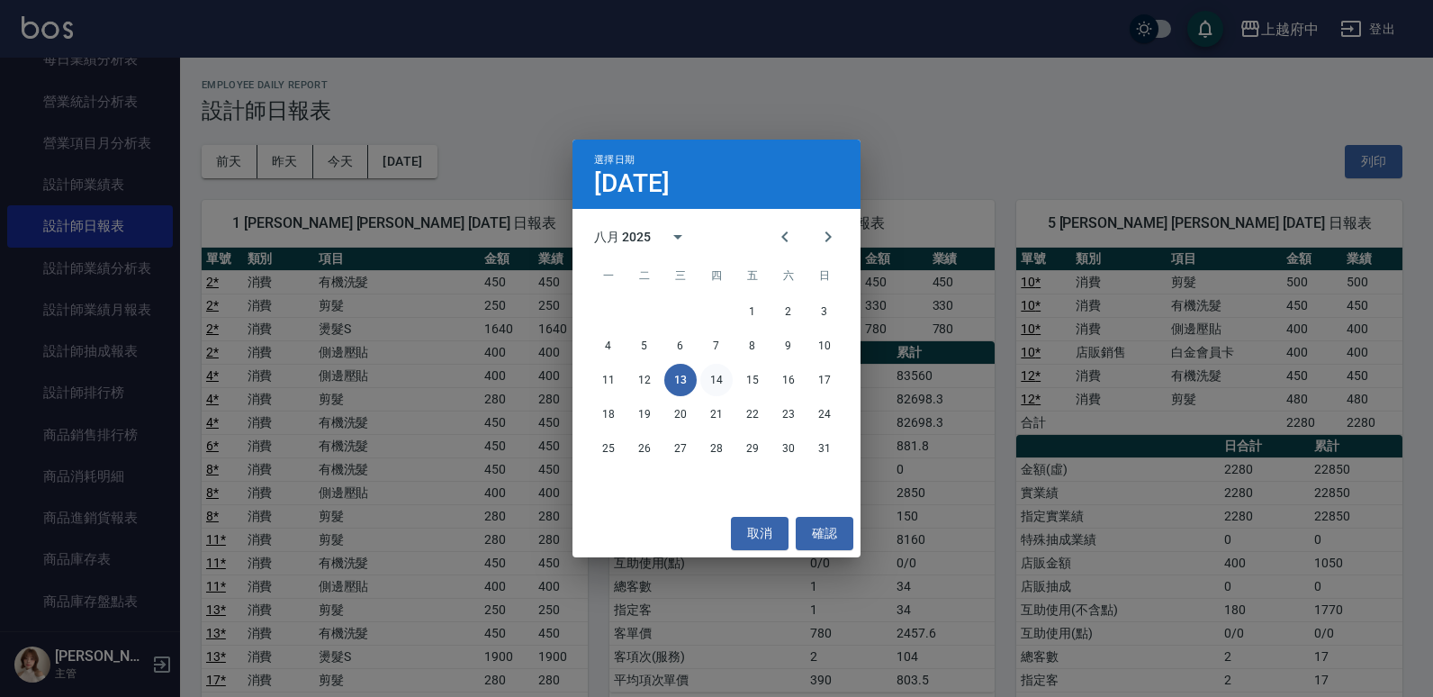
click at [724, 379] on button "14" at bounding box center [716, 380] width 32 height 32
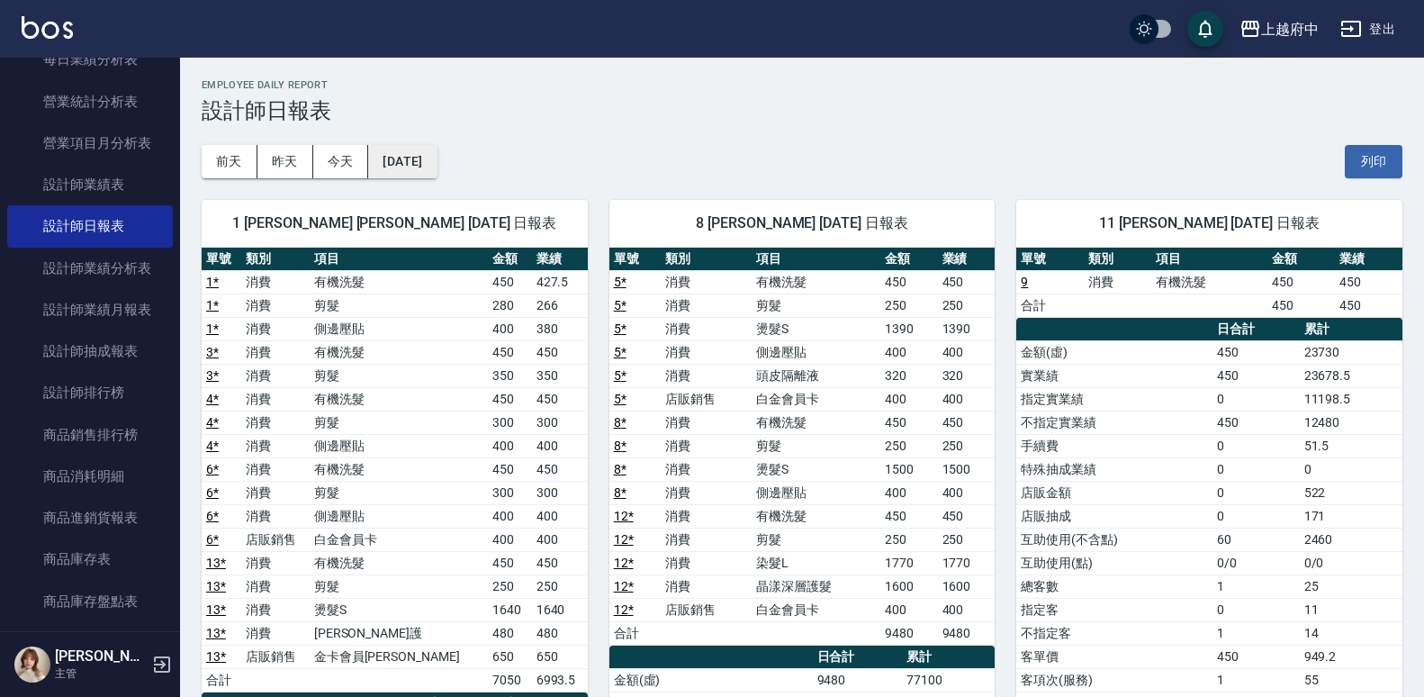
click at [433, 149] on button "2025/08/14" at bounding box center [402, 161] width 68 height 33
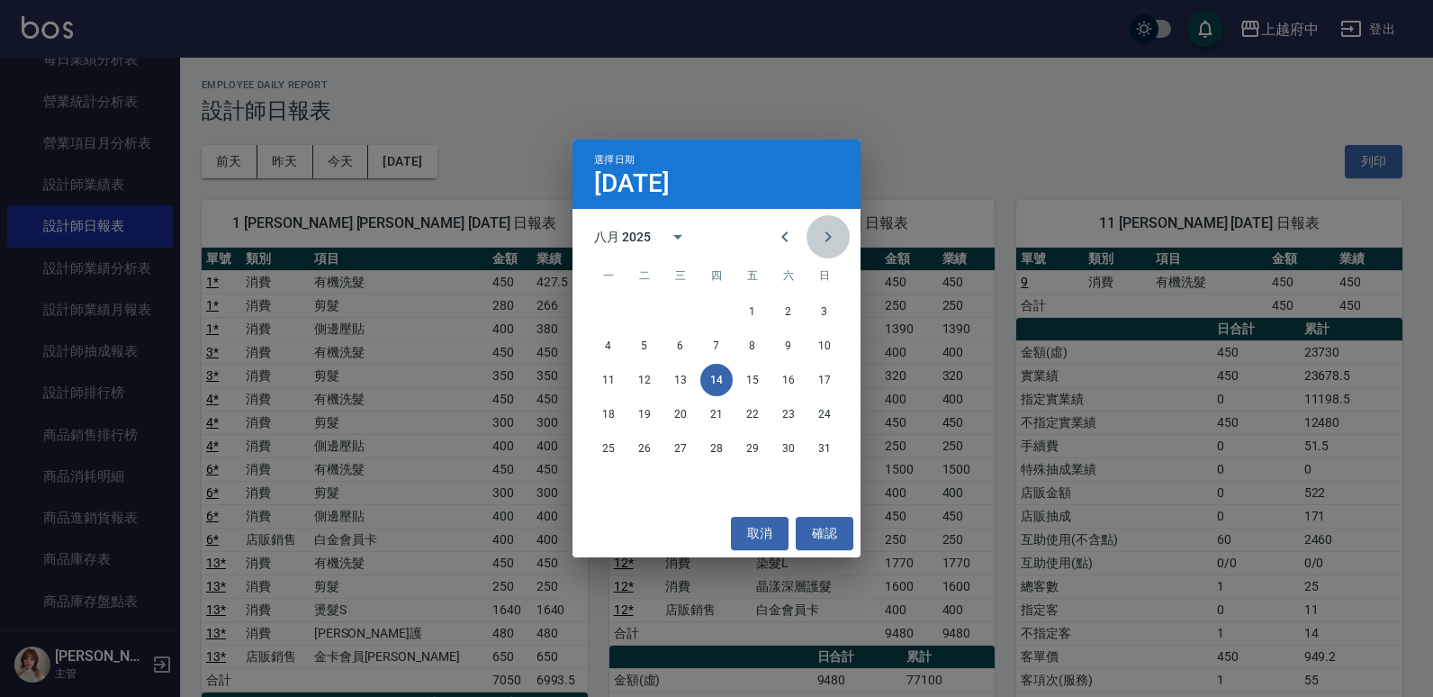
click at [819, 235] on icon "Next month" at bounding box center [828, 237] width 22 height 22
click at [652, 383] on button "14" at bounding box center [644, 380] width 32 height 32
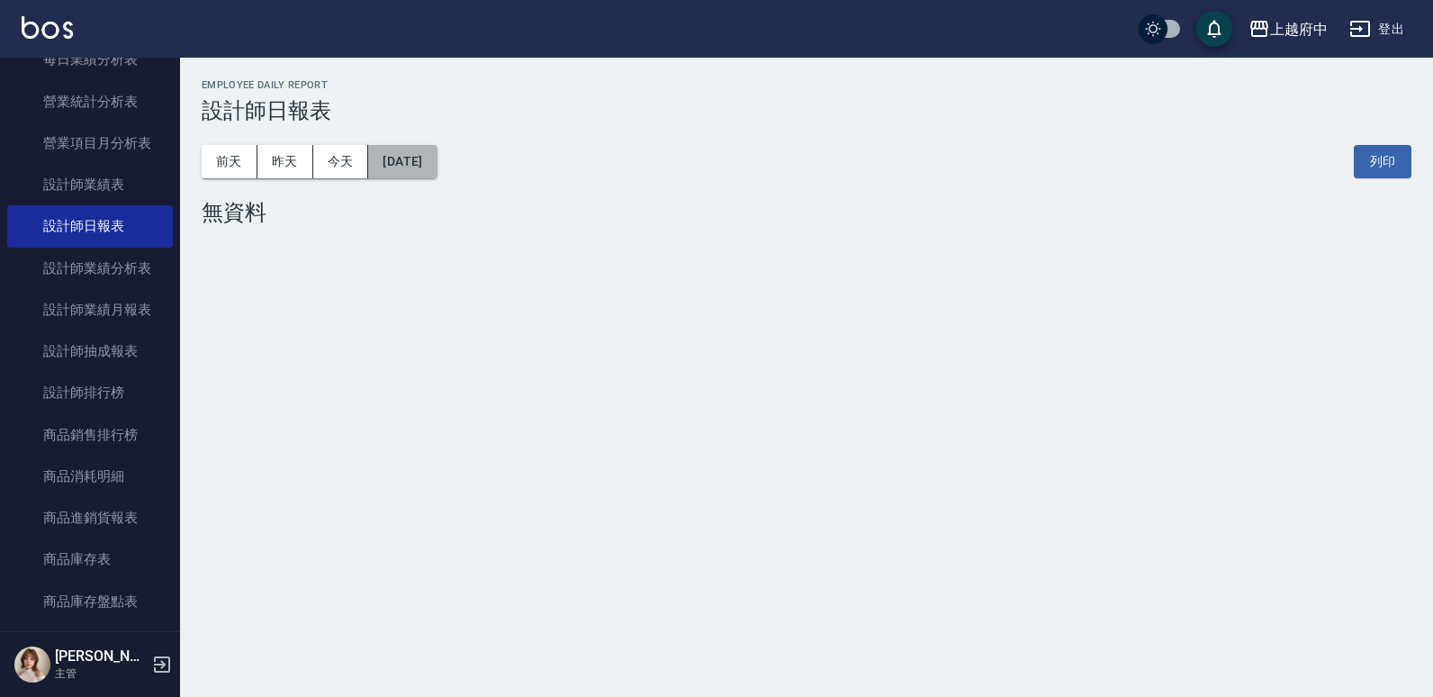
click at [423, 169] on button "[DATE]" at bounding box center [402, 161] width 68 height 33
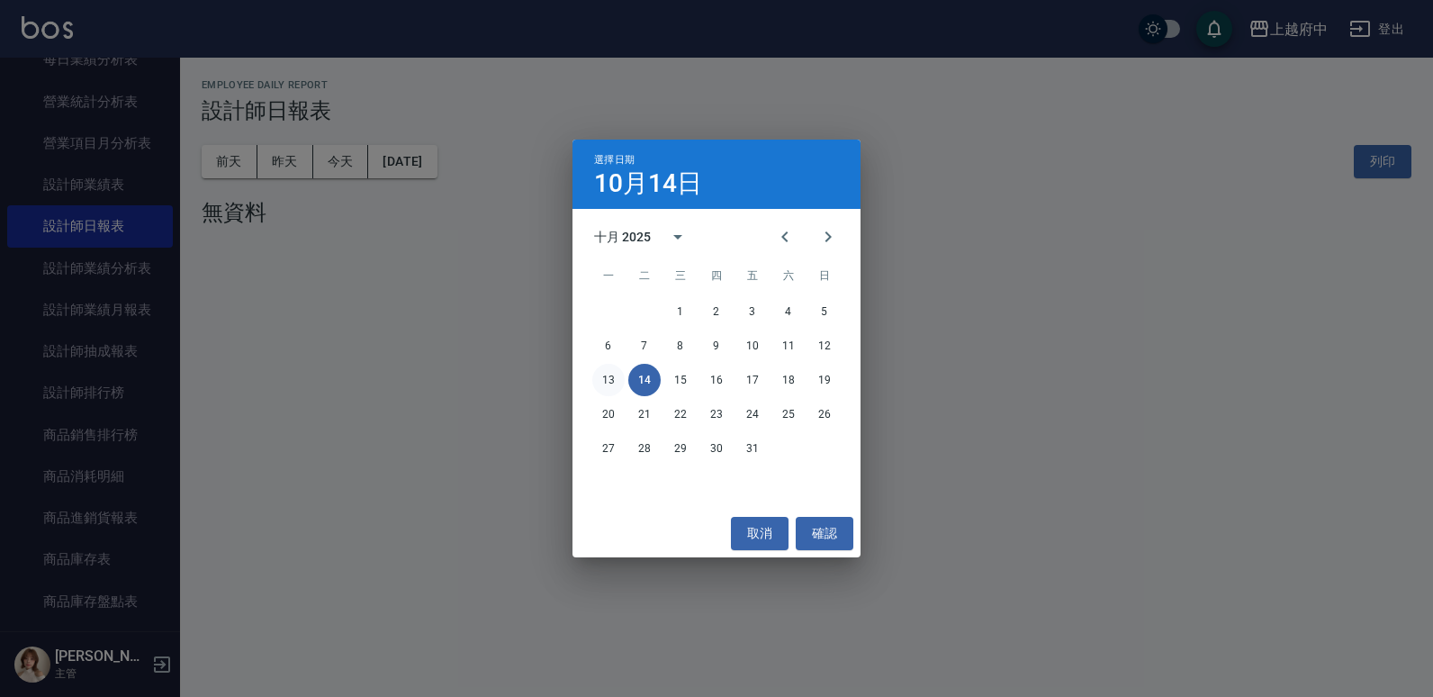
click at [601, 376] on button "13" at bounding box center [608, 380] width 32 height 32
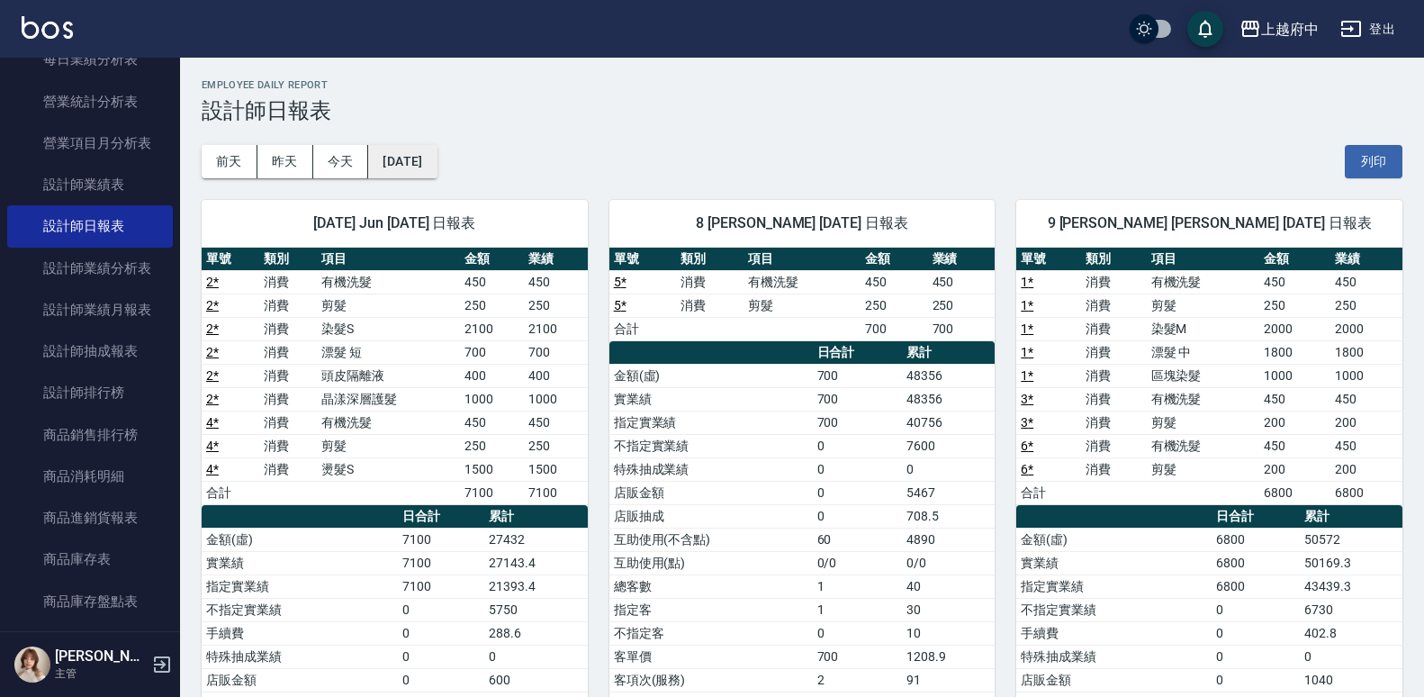
click at [435, 169] on button "2025/10/13" at bounding box center [402, 161] width 68 height 33
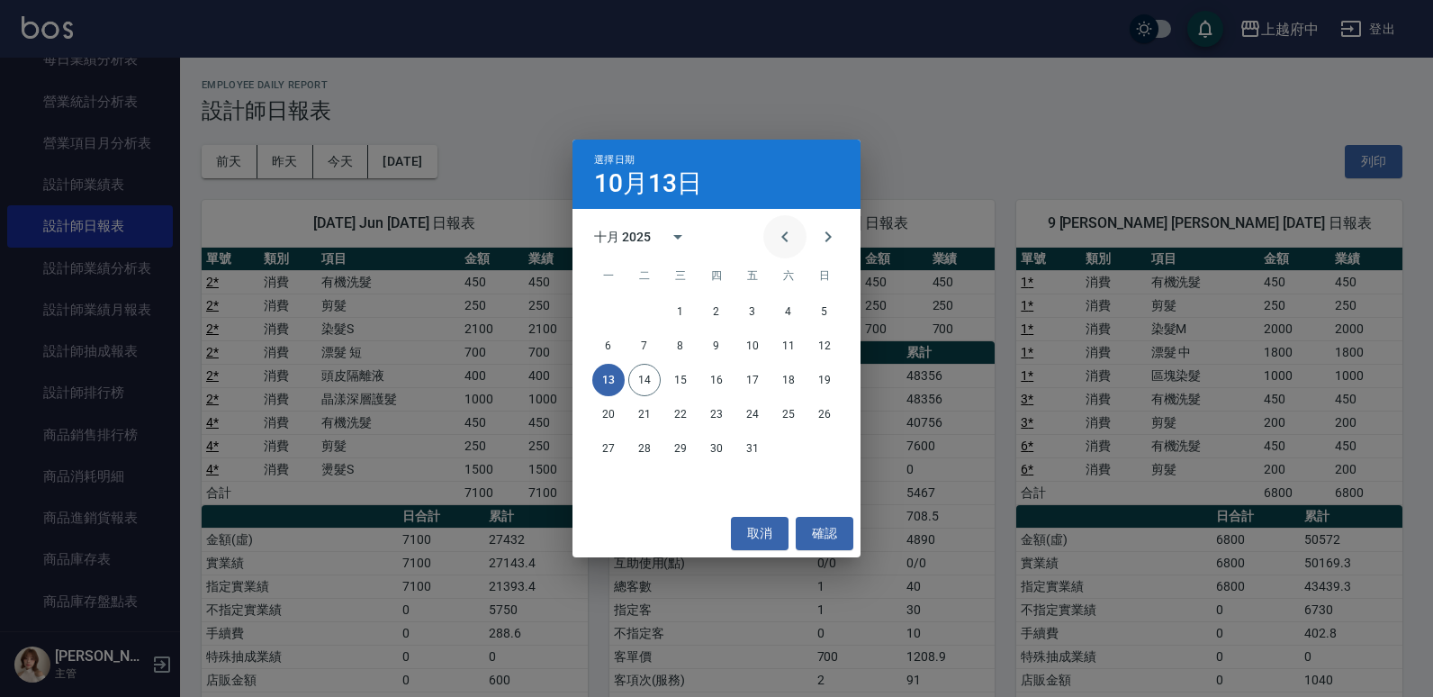
click at [785, 235] on icon "Previous month" at bounding box center [784, 236] width 6 height 11
click at [788, 238] on icon "Previous month" at bounding box center [785, 237] width 22 height 22
click at [817, 339] on button "13" at bounding box center [824, 346] width 32 height 32
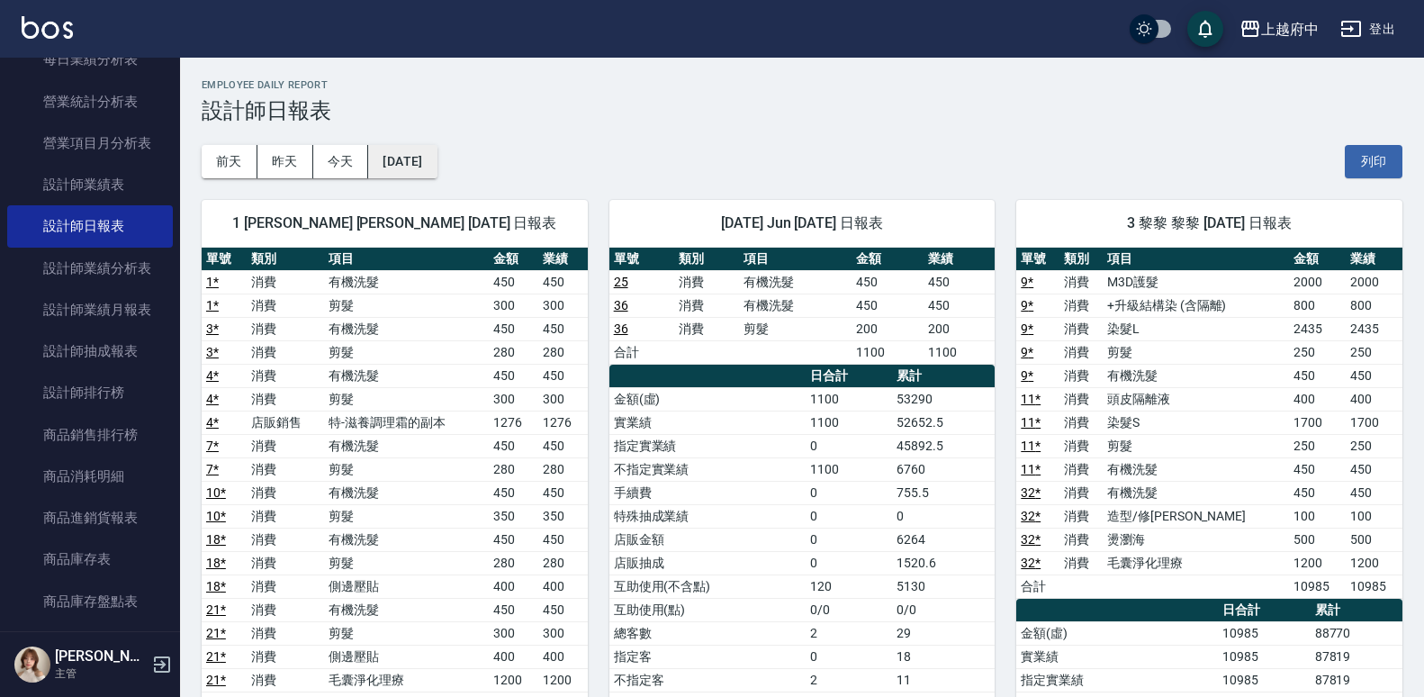
click at [437, 167] on button "2025/07/13" at bounding box center [402, 161] width 68 height 33
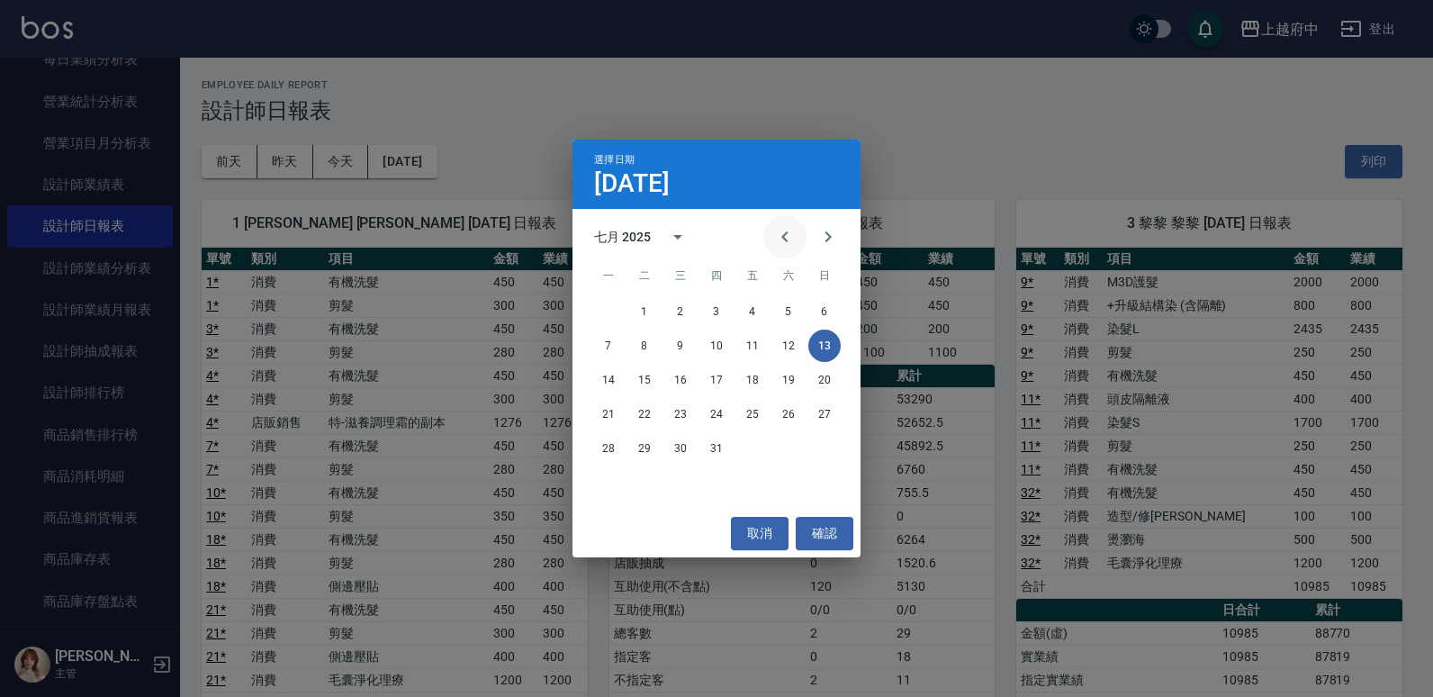
click at [786, 238] on icon "Previous month" at bounding box center [785, 237] width 22 height 22
click at [744, 375] on button "13" at bounding box center [752, 380] width 32 height 32
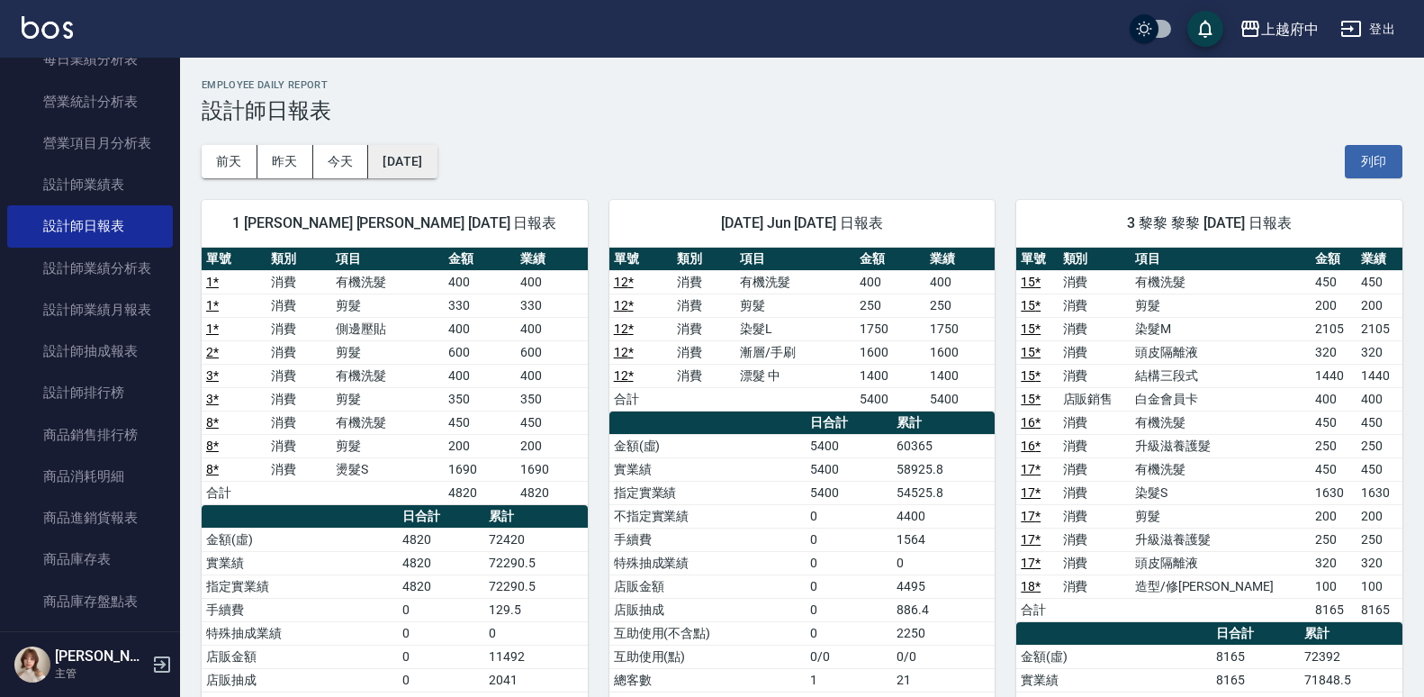
click at [437, 149] on button "2025/06/13" at bounding box center [402, 161] width 68 height 33
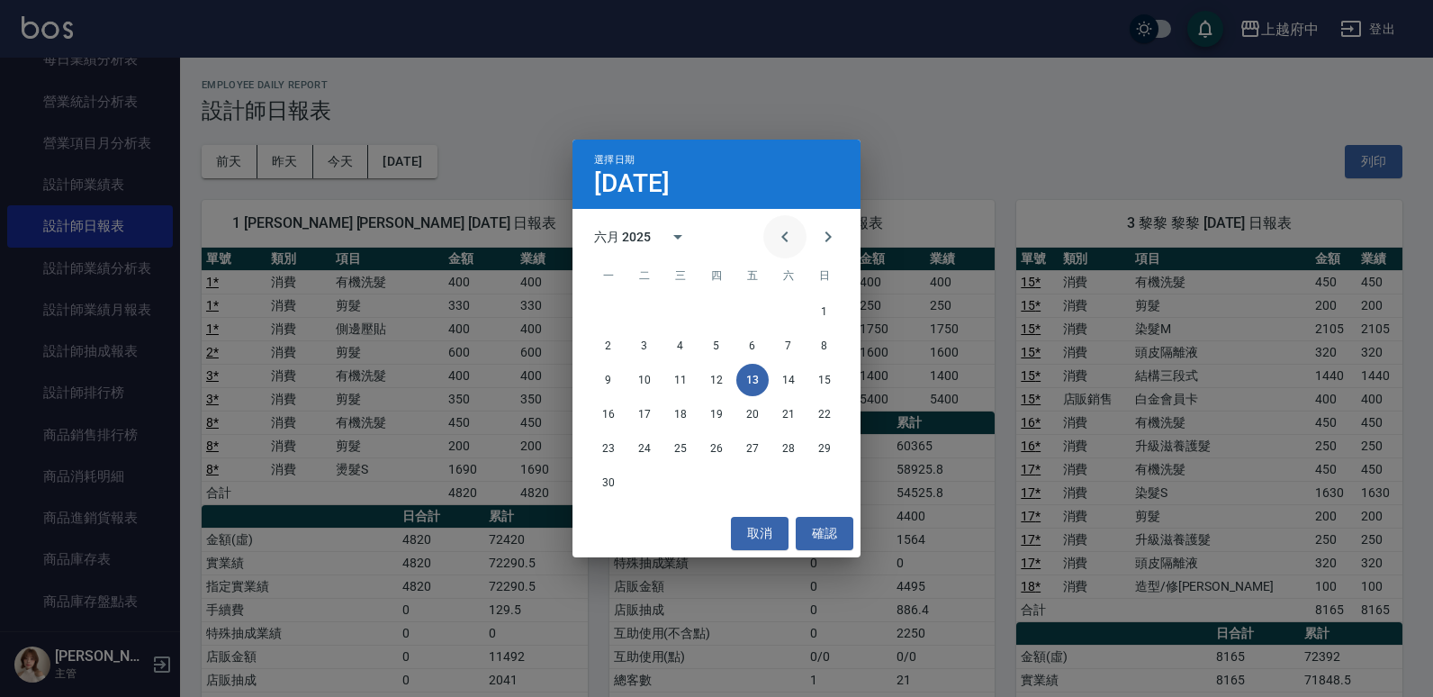
click at [781, 239] on icon "Previous month" at bounding box center [785, 237] width 22 height 22
click at [653, 376] on button "13" at bounding box center [644, 380] width 32 height 32
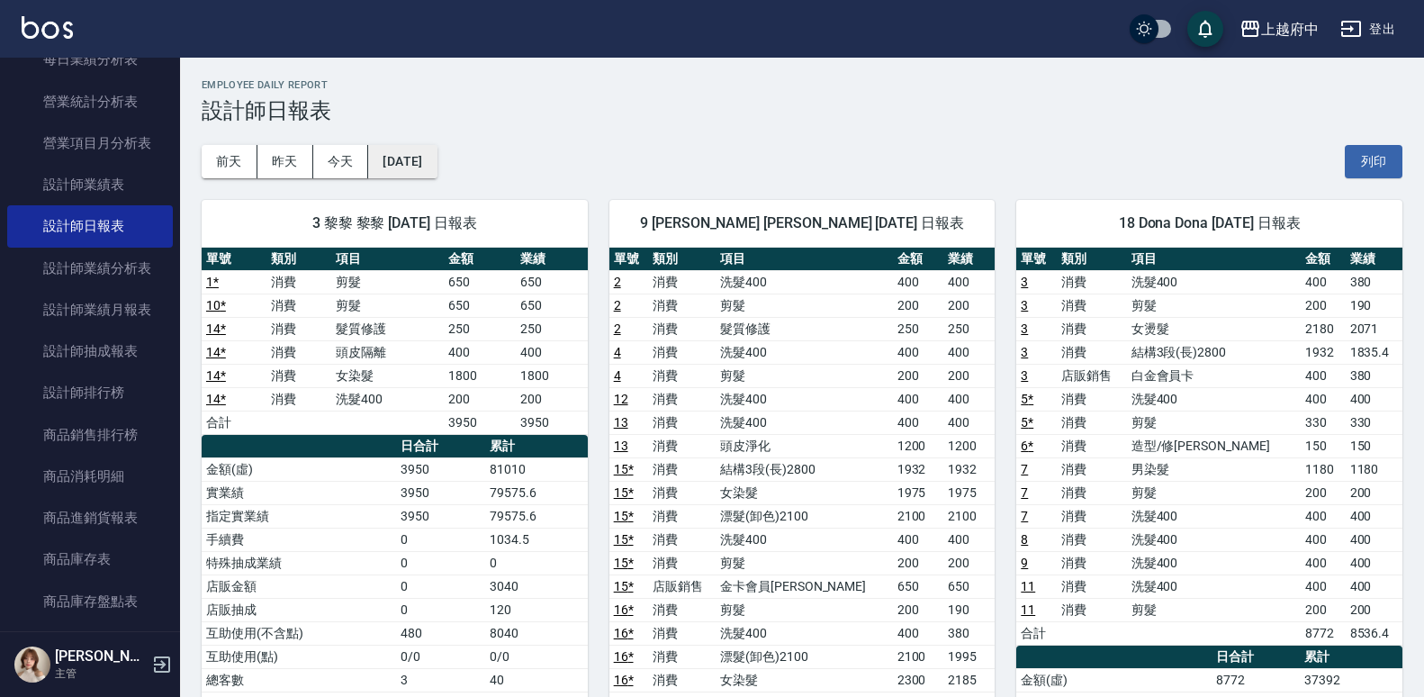
click at [432, 164] on button "2025/05/13" at bounding box center [402, 161] width 68 height 33
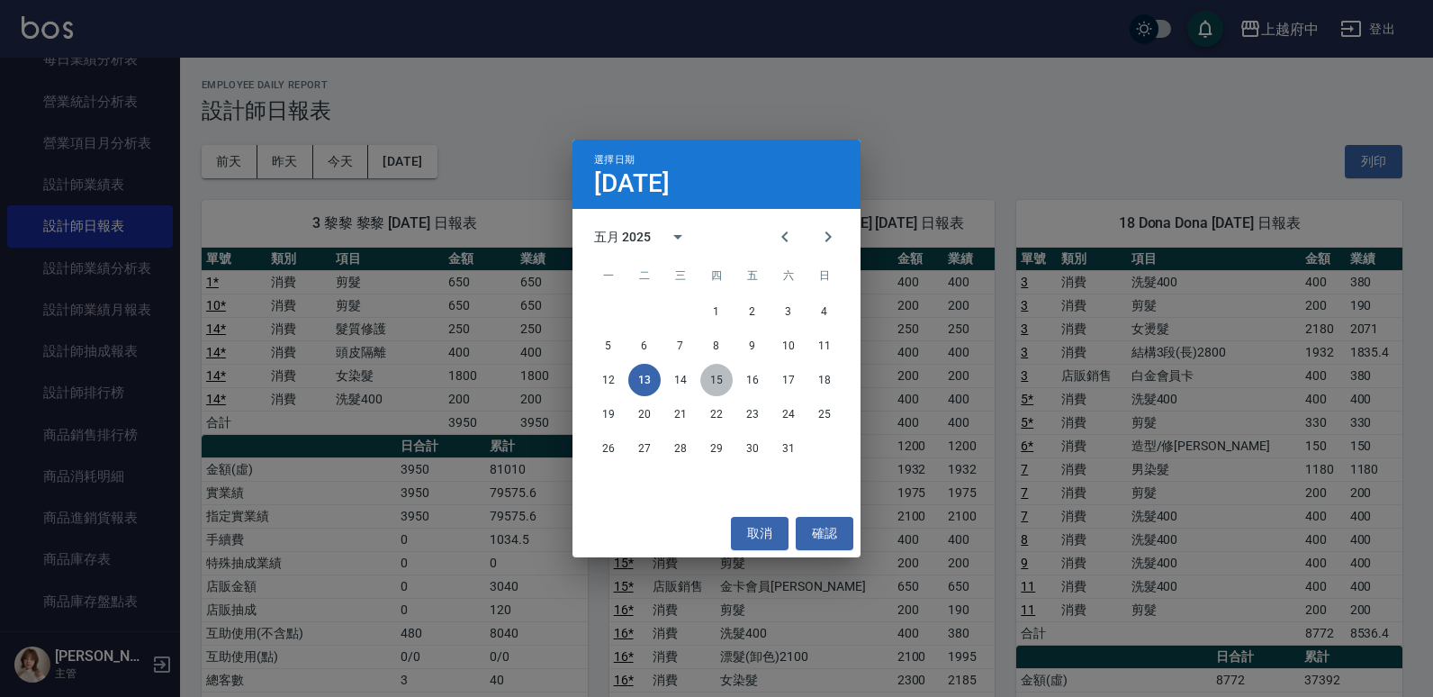
click at [716, 377] on button "15" at bounding box center [716, 380] width 32 height 32
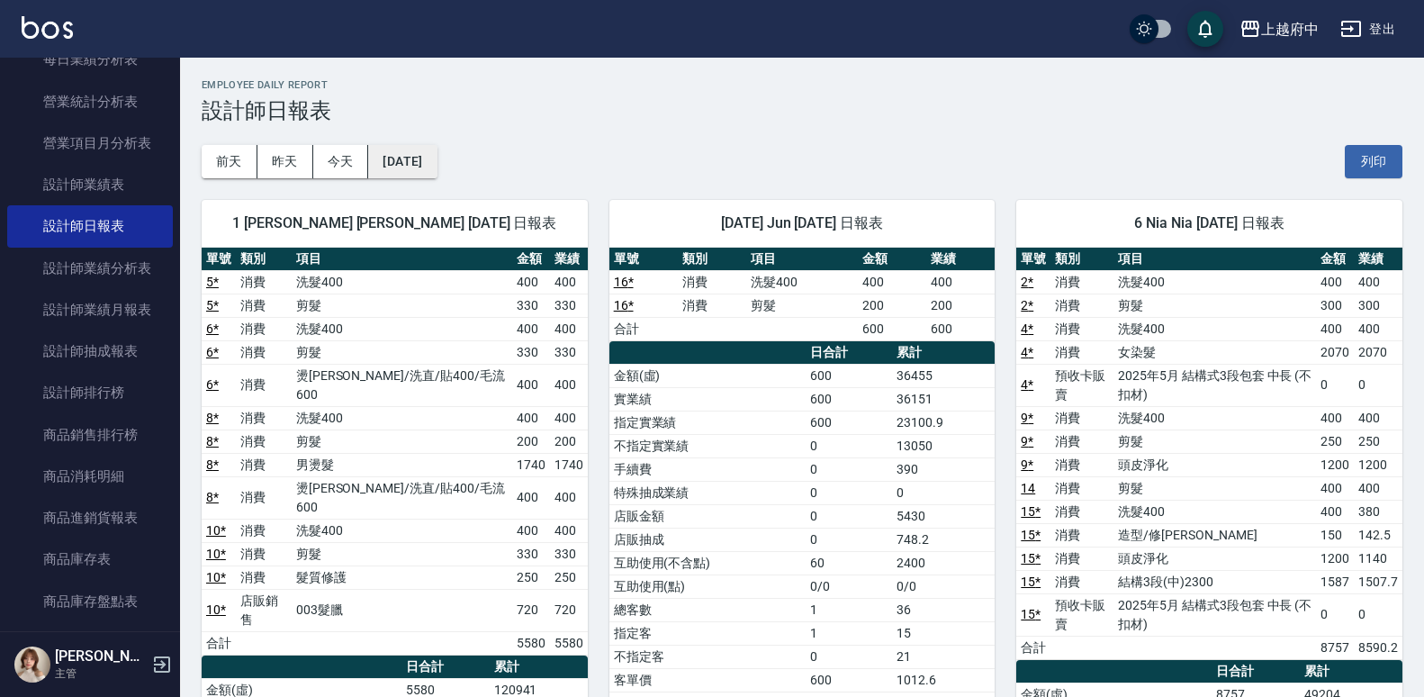
click at [424, 167] on button "2025/05/15" at bounding box center [402, 161] width 68 height 33
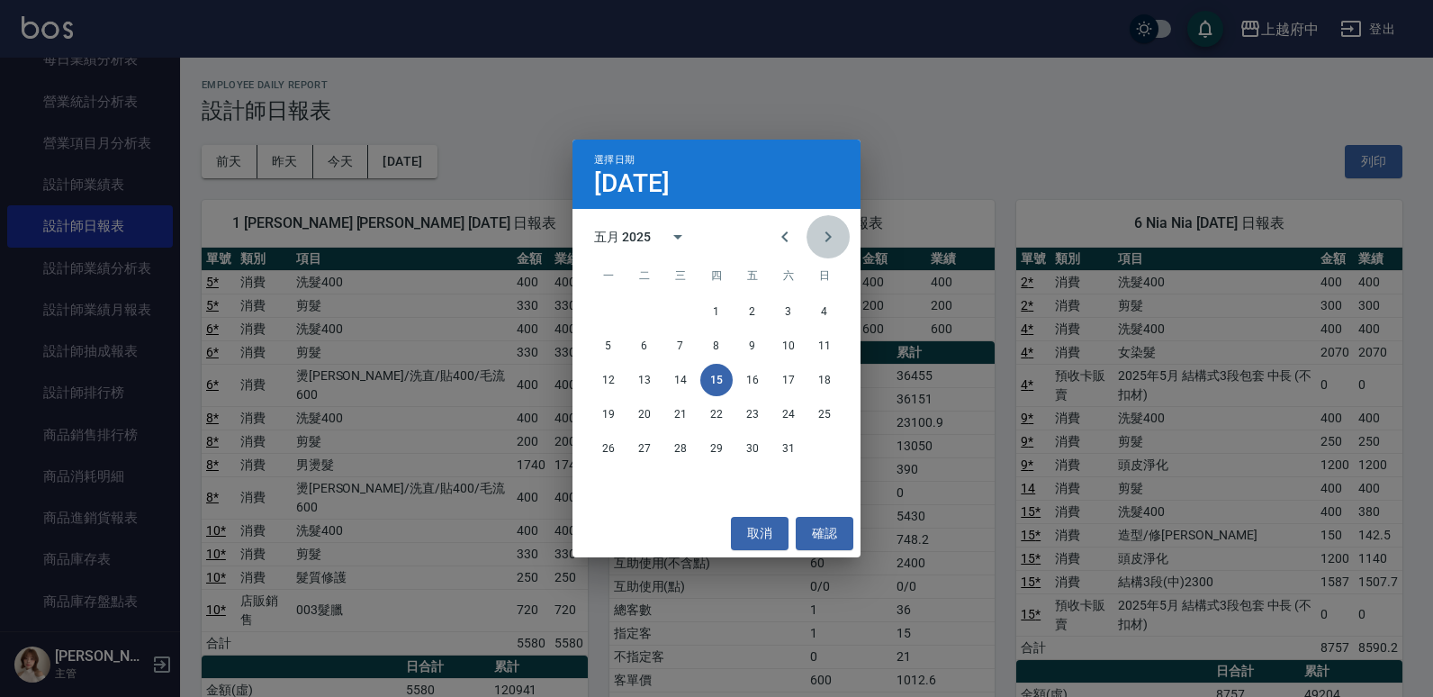
click at [835, 231] on icon "Next month" at bounding box center [828, 237] width 22 height 22
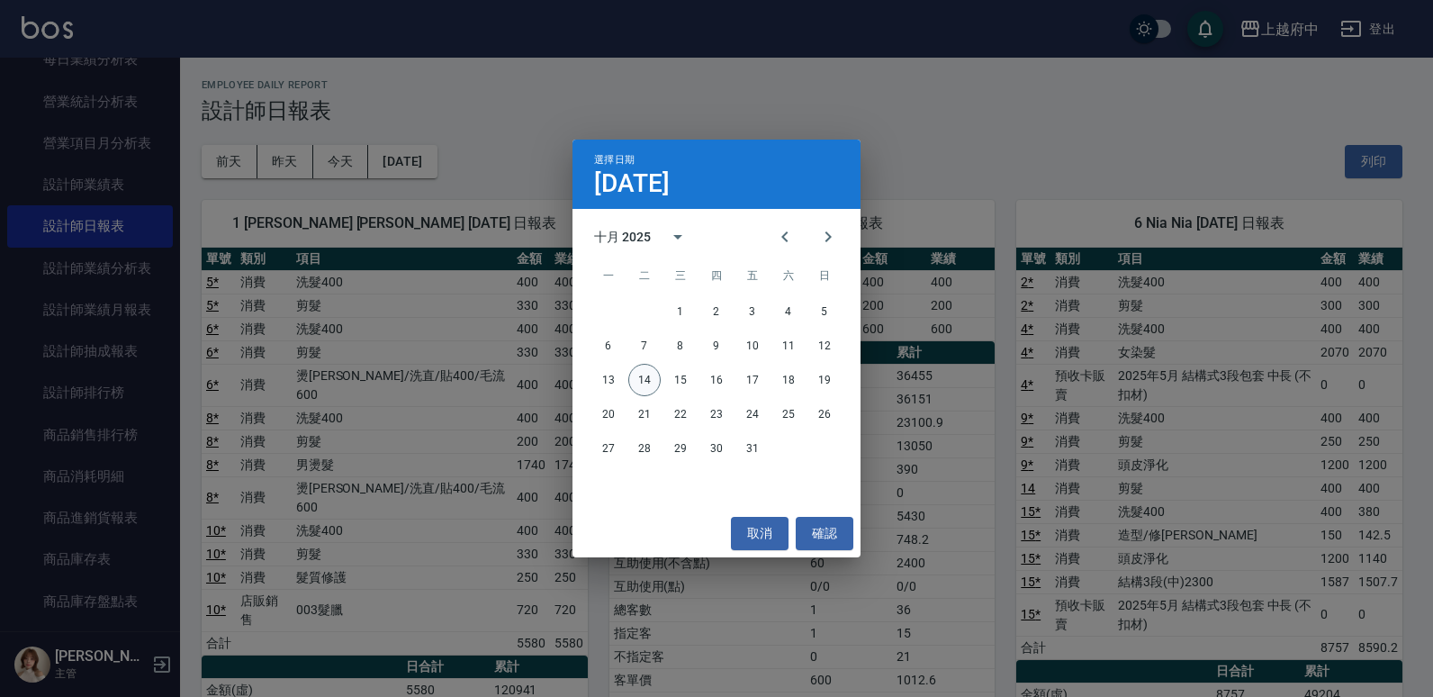
click at [646, 377] on button "14" at bounding box center [644, 380] width 32 height 32
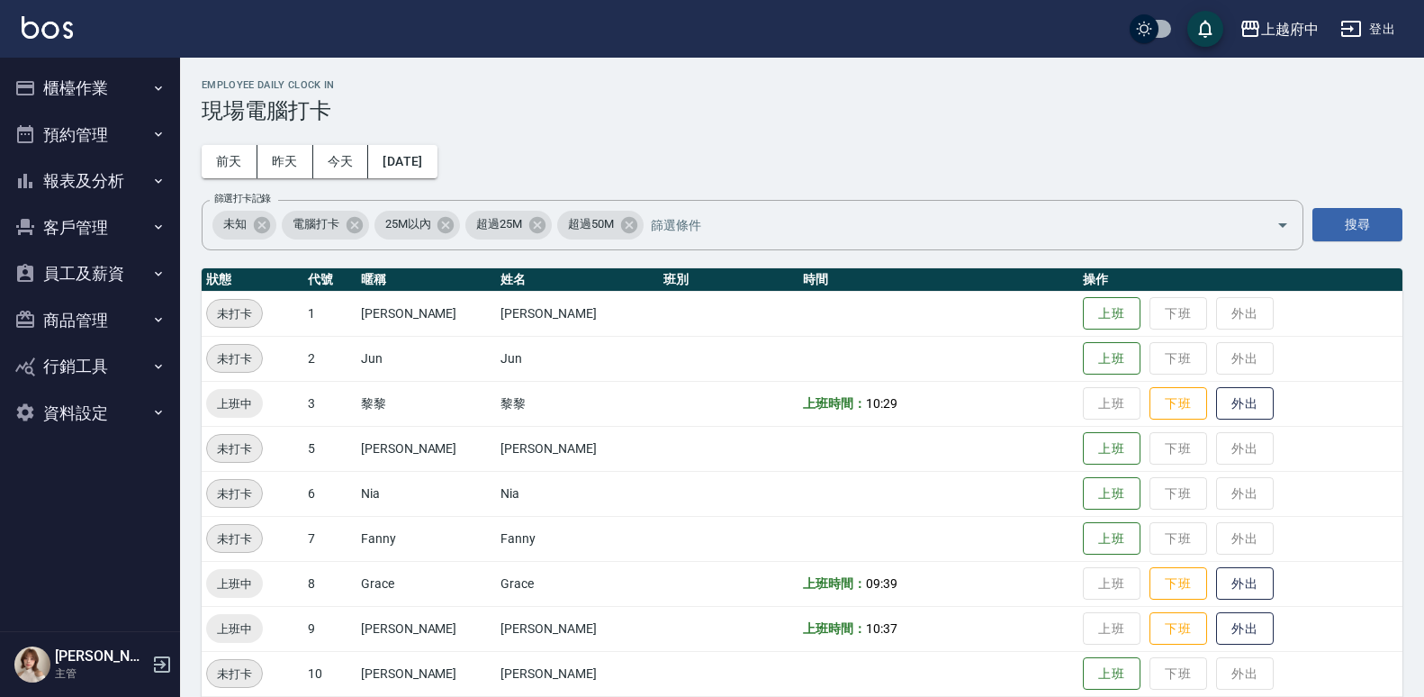
scroll to position [382, 0]
